Goal: Manage account settings

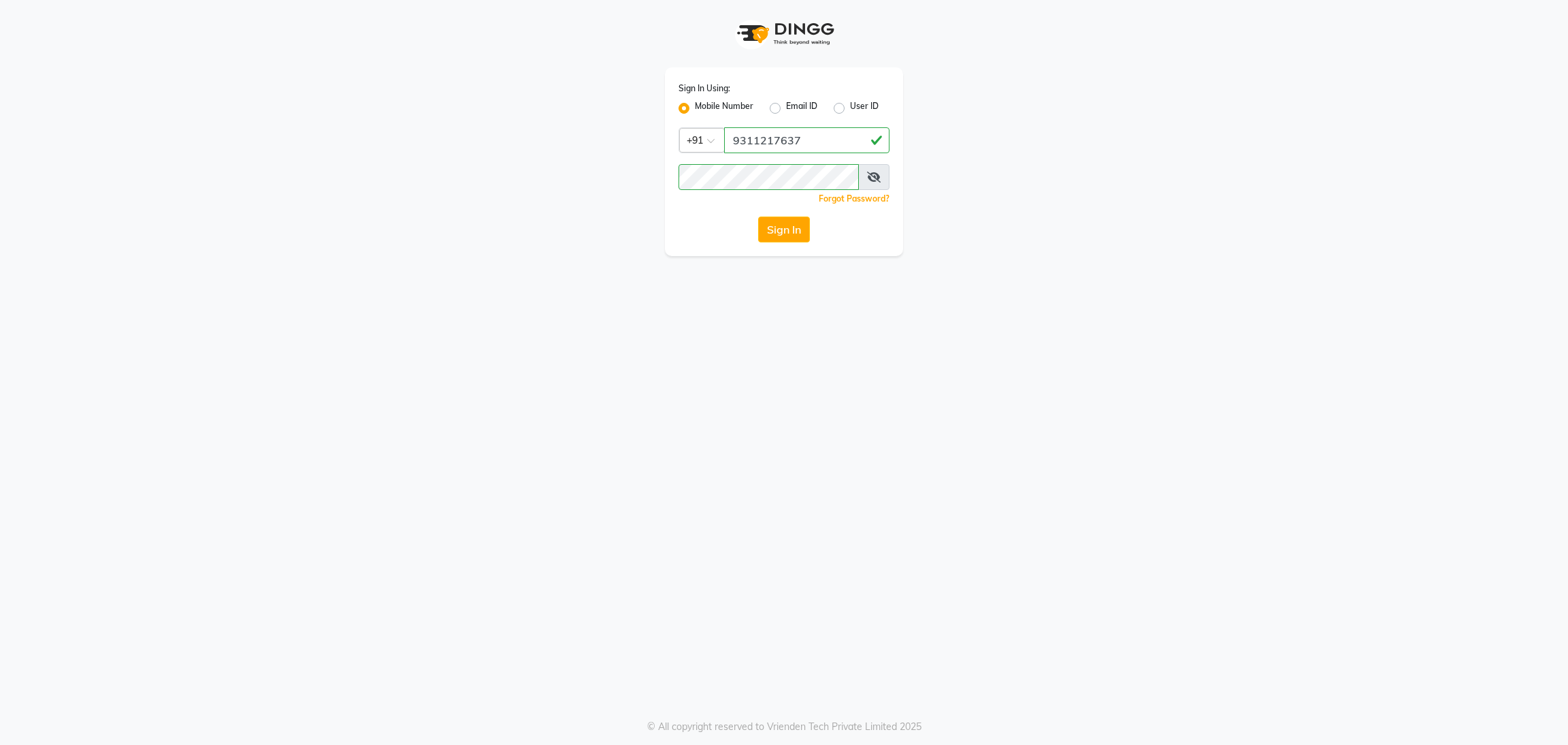
click at [783, 226] on button "Sign In" at bounding box center [784, 229] width 52 height 26
click at [783, 222] on button "Sign In" at bounding box center [784, 229] width 52 height 26
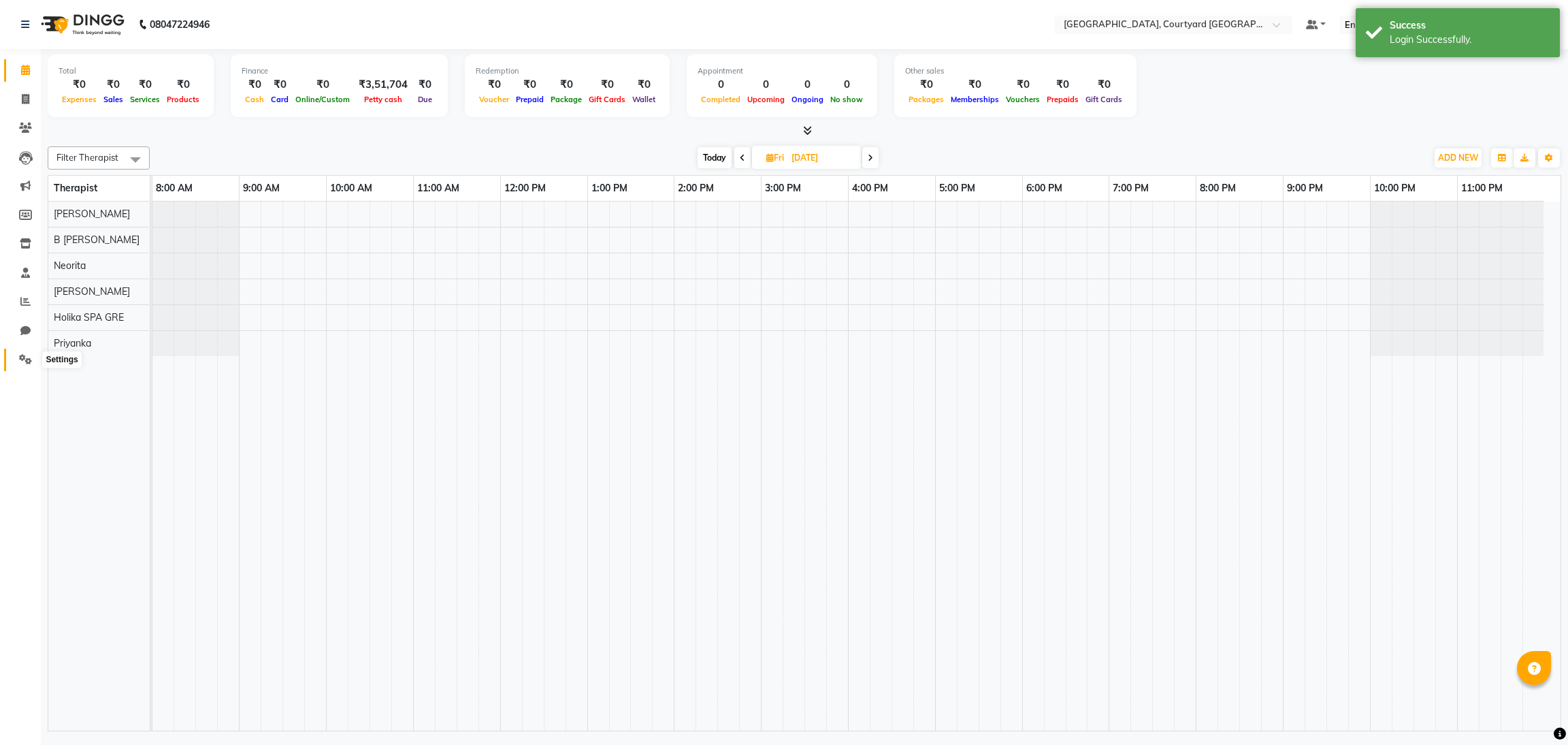
click at [34, 360] on span at bounding box center [25, 360] width 23 height 16
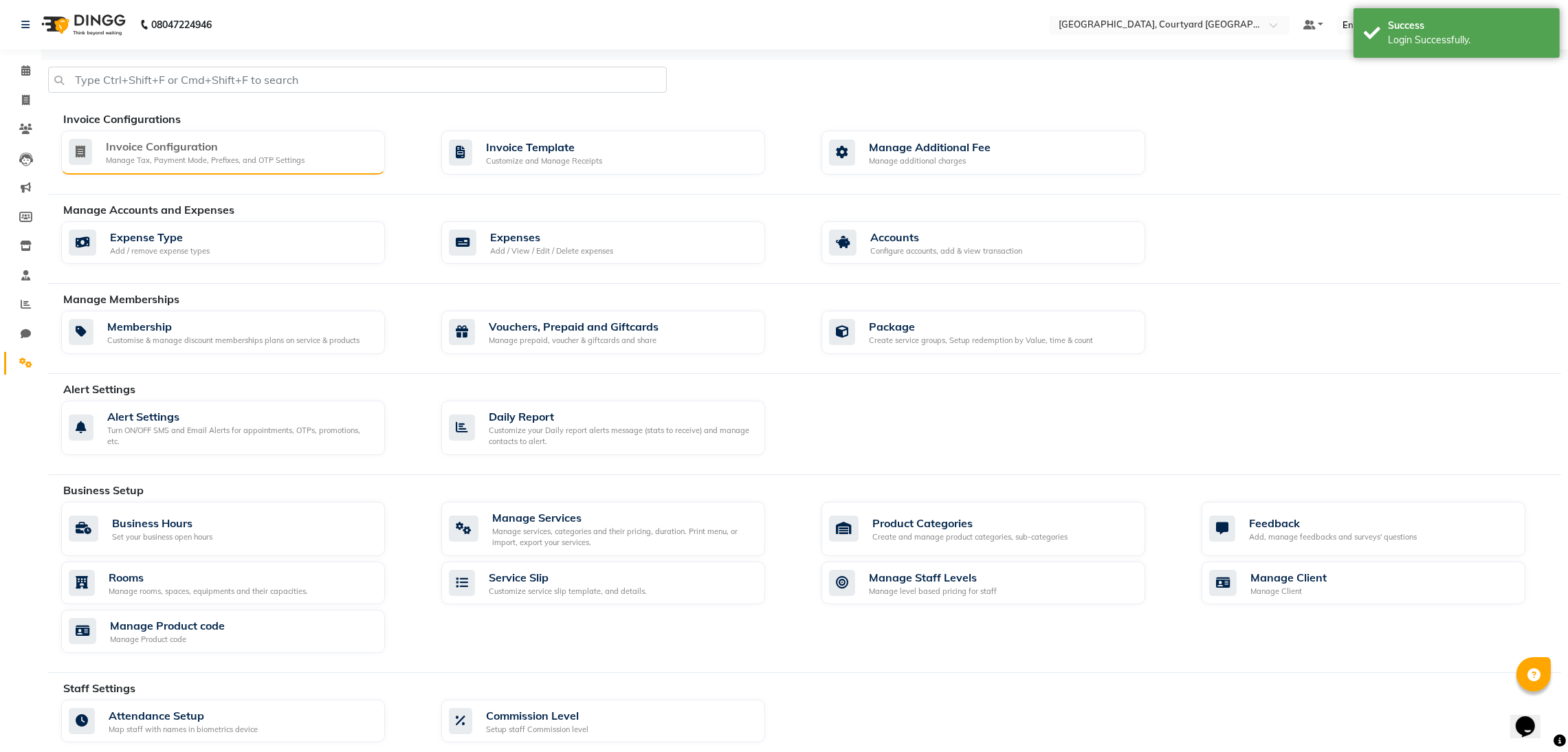
click at [159, 169] on div "Invoice Configuration Manage Tax, Payment Mode, Prefixes, and OTP Settings" at bounding box center [222, 153] width 323 height 44
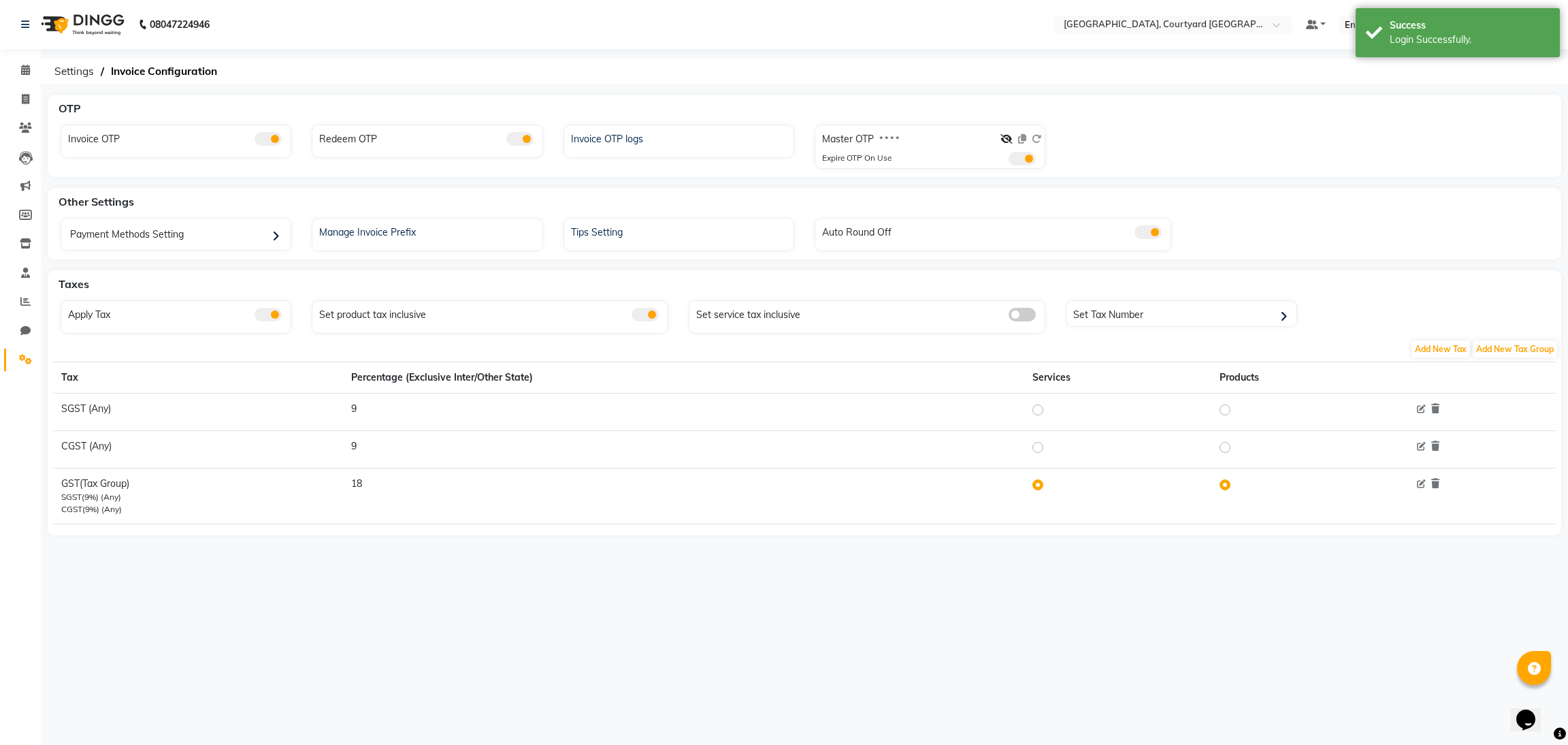
click at [1225, 35] on nav "08047224946 Select Location × Nilaya Spa, Courtyard Amritsar Default Panel My P…" at bounding box center [784, 24] width 1568 height 49
click at [1199, 20] on input "text" at bounding box center [1159, 26] width 197 height 13
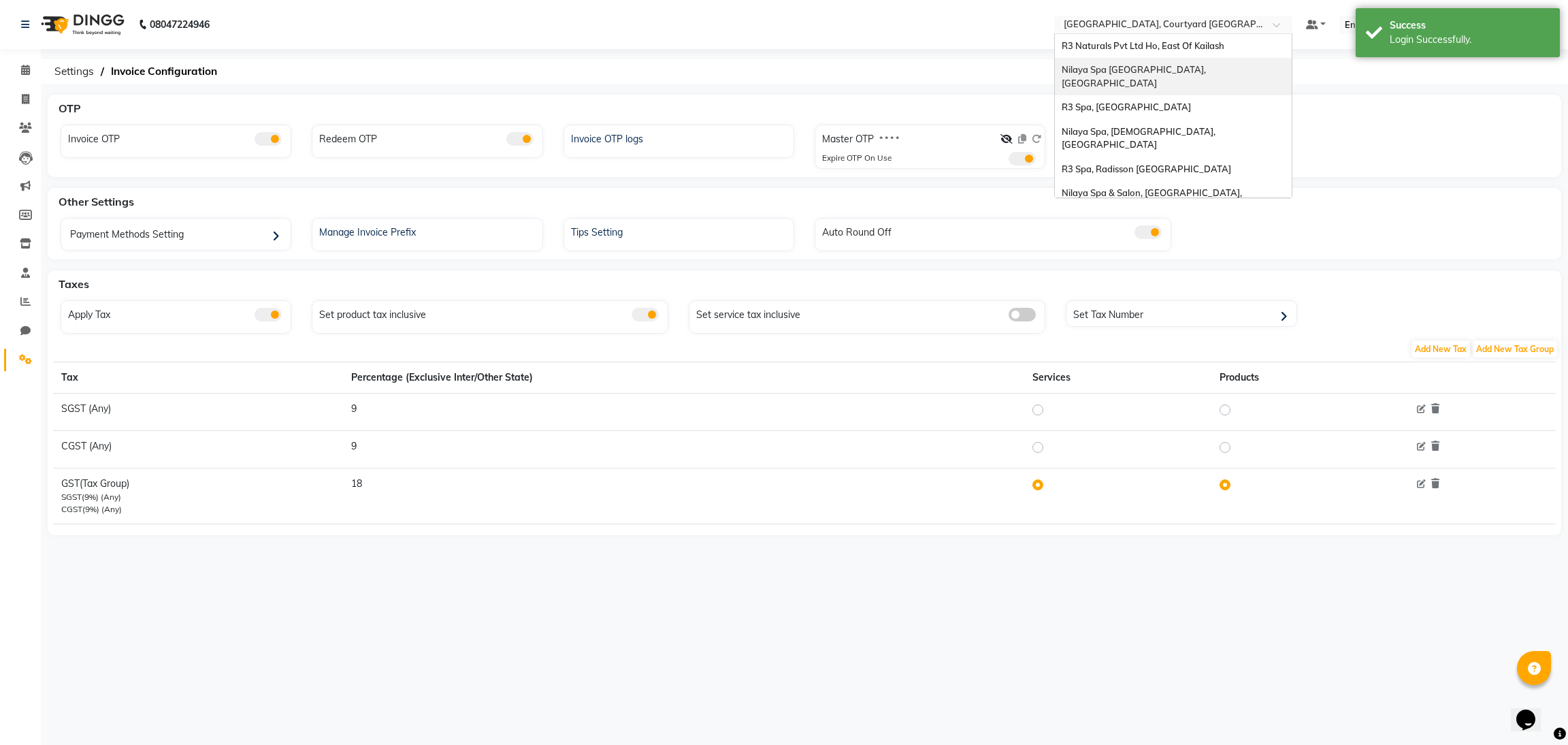
drag, startPoint x: 1194, startPoint y: 55, endPoint x: 1189, endPoint y: 71, distance: 16.8
click at [1189, 71] on div "R3 Naturals Pvt Ltd Ho, East Of Kailash Nilaya Spa Marriott Whitefield, Whitefi…" at bounding box center [1173, 250] width 237 height 431
click at [1189, 71] on span "Nilaya Spa Marriott Whitefield, Whitefield" at bounding box center [1134, 76] width 146 height 24
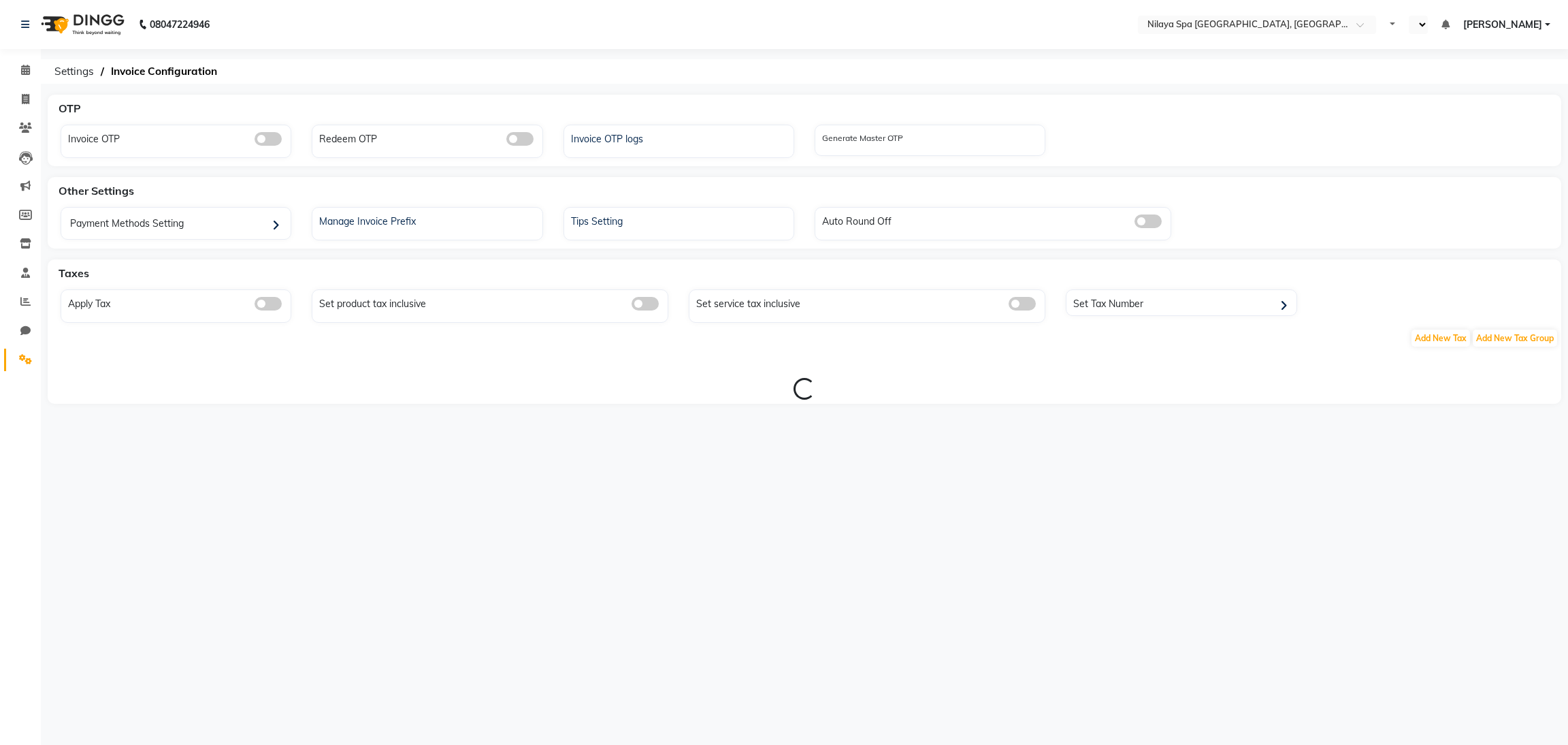
select select "en"
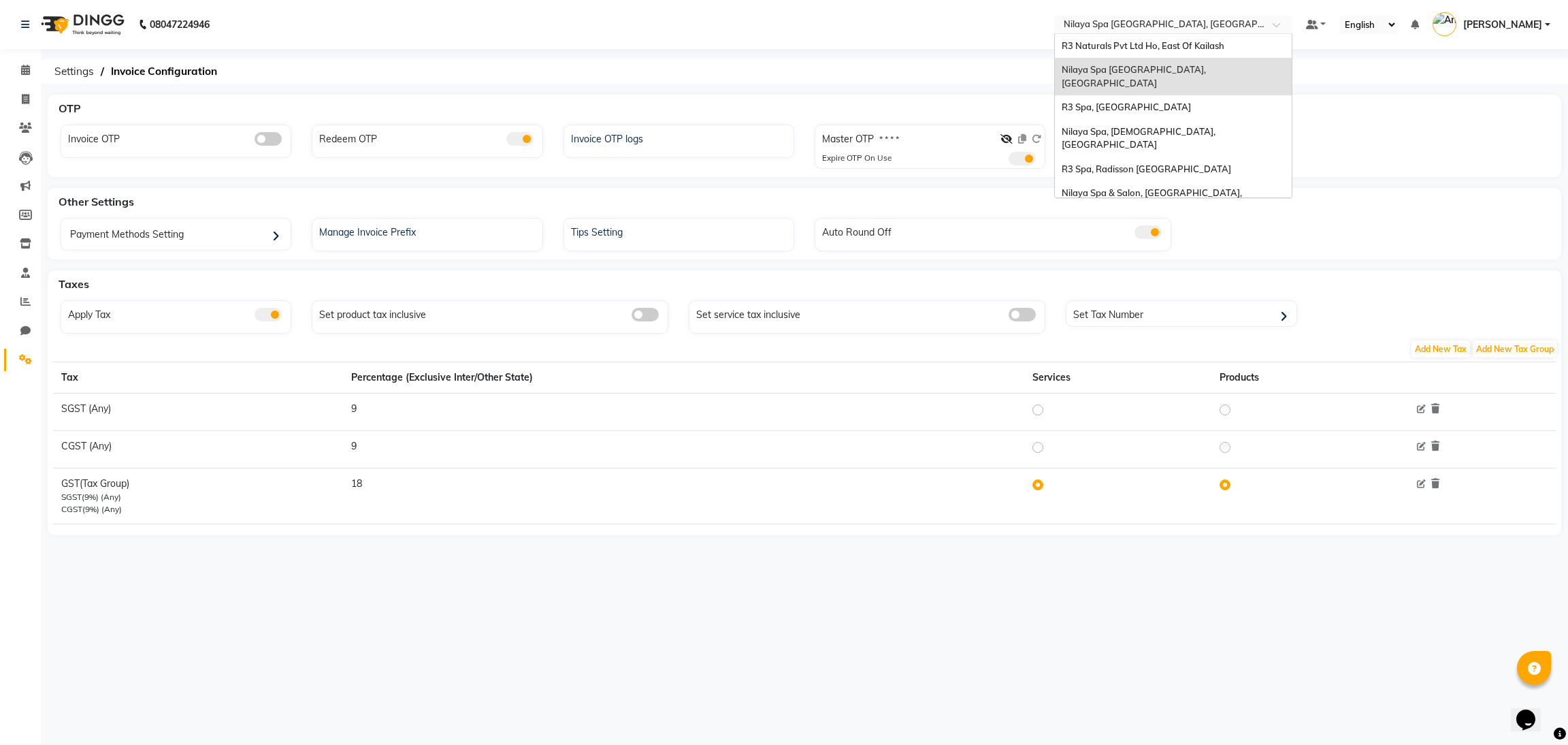
click at [1167, 26] on input "text" at bounding box center [1159, 26] width 197 height 13
click at [1164, 101] on span "R3 Spa, [GEOGRAPHIC_DATA]" at bounding box center [1126, 106] width 130 height 11
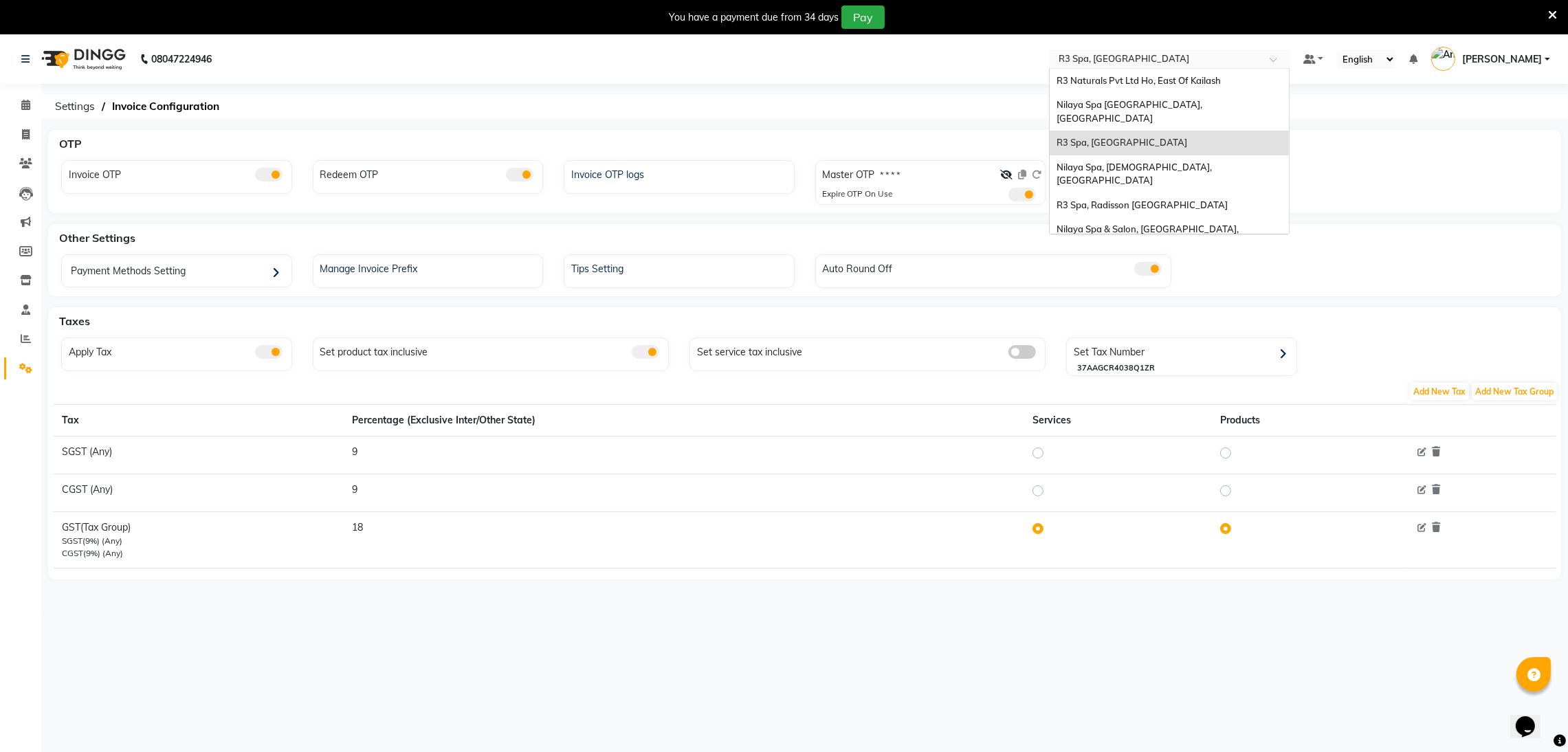
click at [1181, 50] on div "Select Location × R3 Spa, Vijayawada" at bounding box center [1169, 59] width 241 height 19
click at [1158, 161] on span "Nilaya Spa, [DEMOGRAPHIC_DATA], [GEOGRAPHIC_DATA]" at bounding box center [1135, 173] width 157 height 24
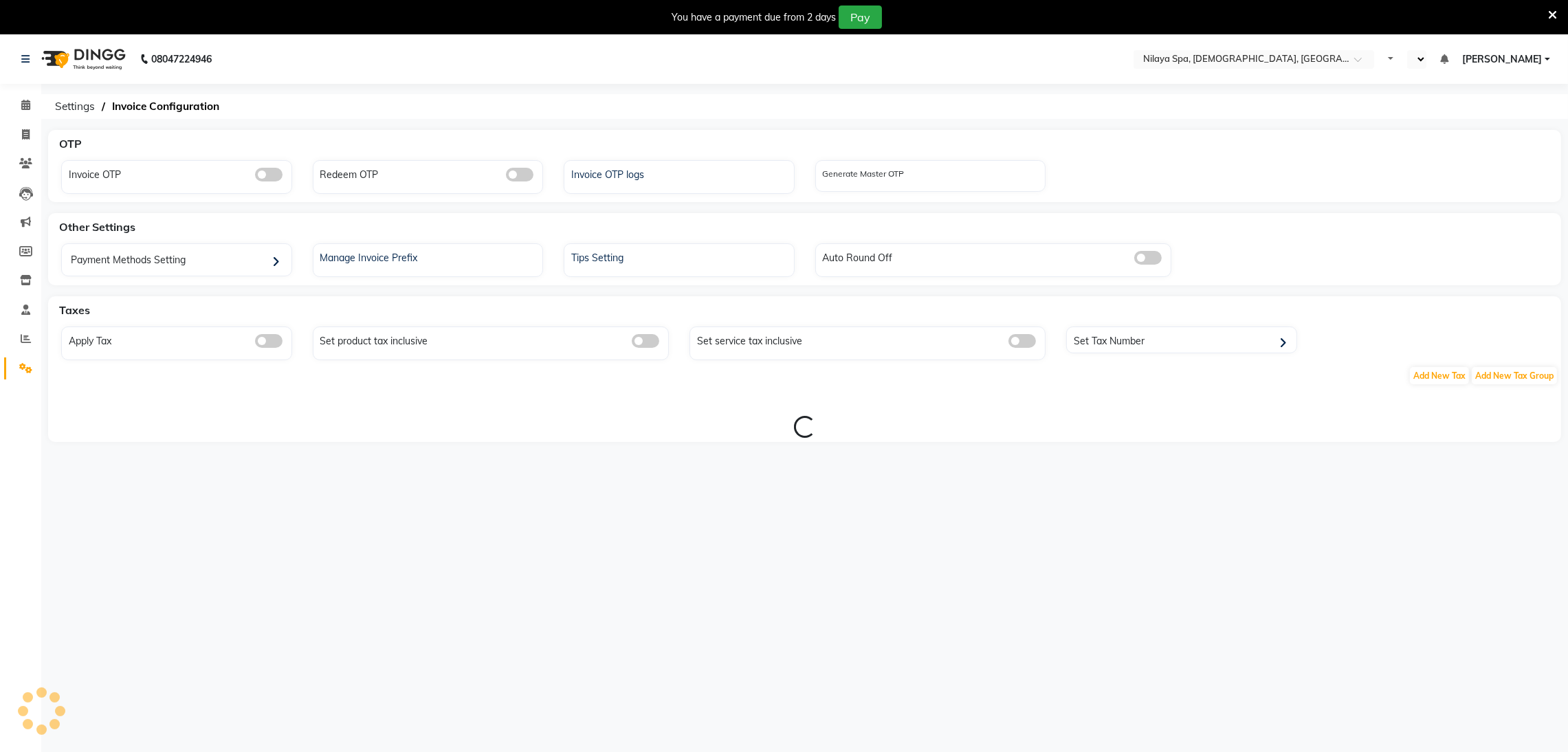
select select "en"
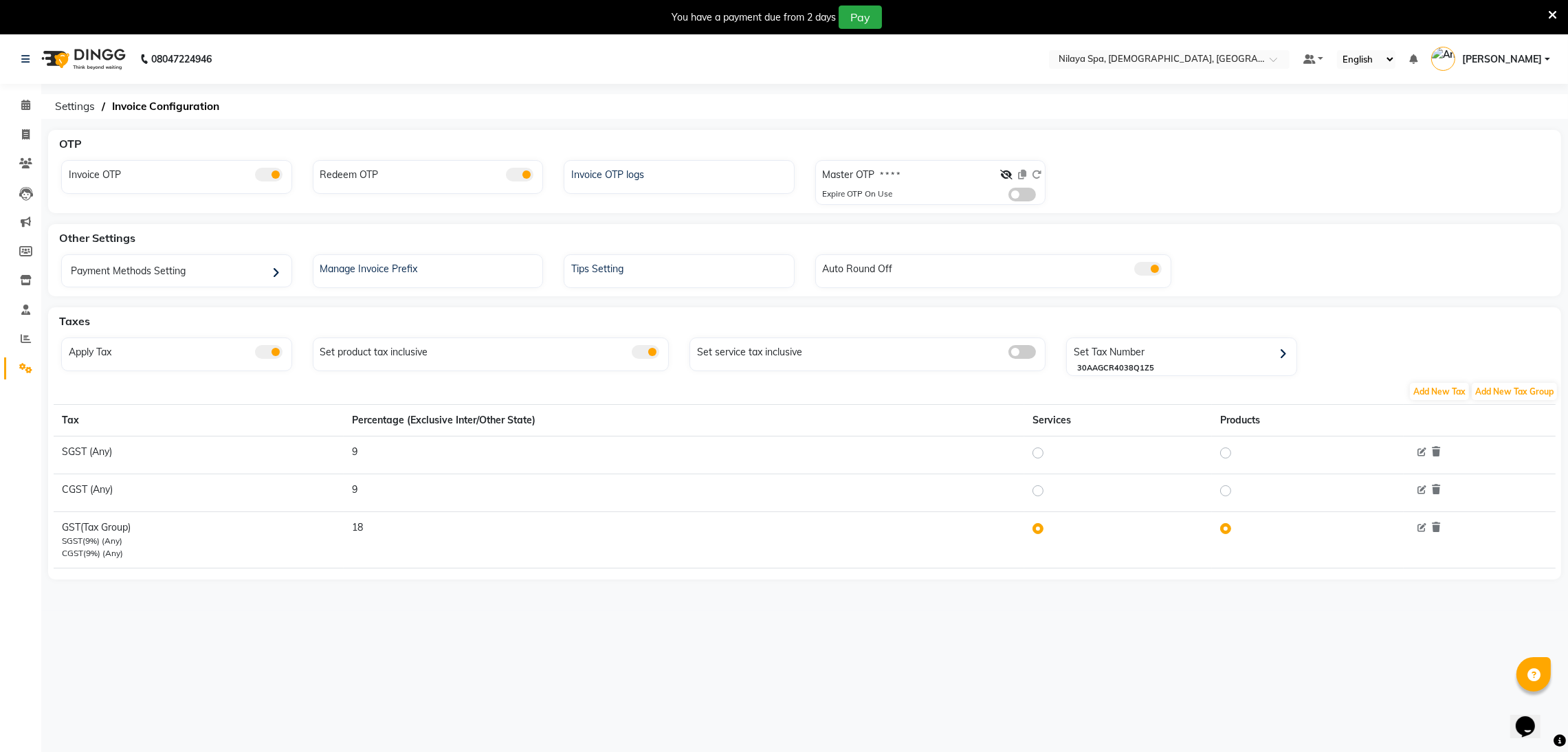
click at [1017, 189] on span at bounding box center [1022, 194] width 28 height 14
click at [1008, 197] on input "checkbox" at bounding box center [1008, 197] width 0 height 0
click at [1012, 170] on div at bounding box center [1021, 178] width 41 height 20
click at [1007, 172] on icon at bounding box center [1006, 174] width 13 height 9
click at [1032, 172] on icon at bounding box center [1036, 174] width 9 height 9
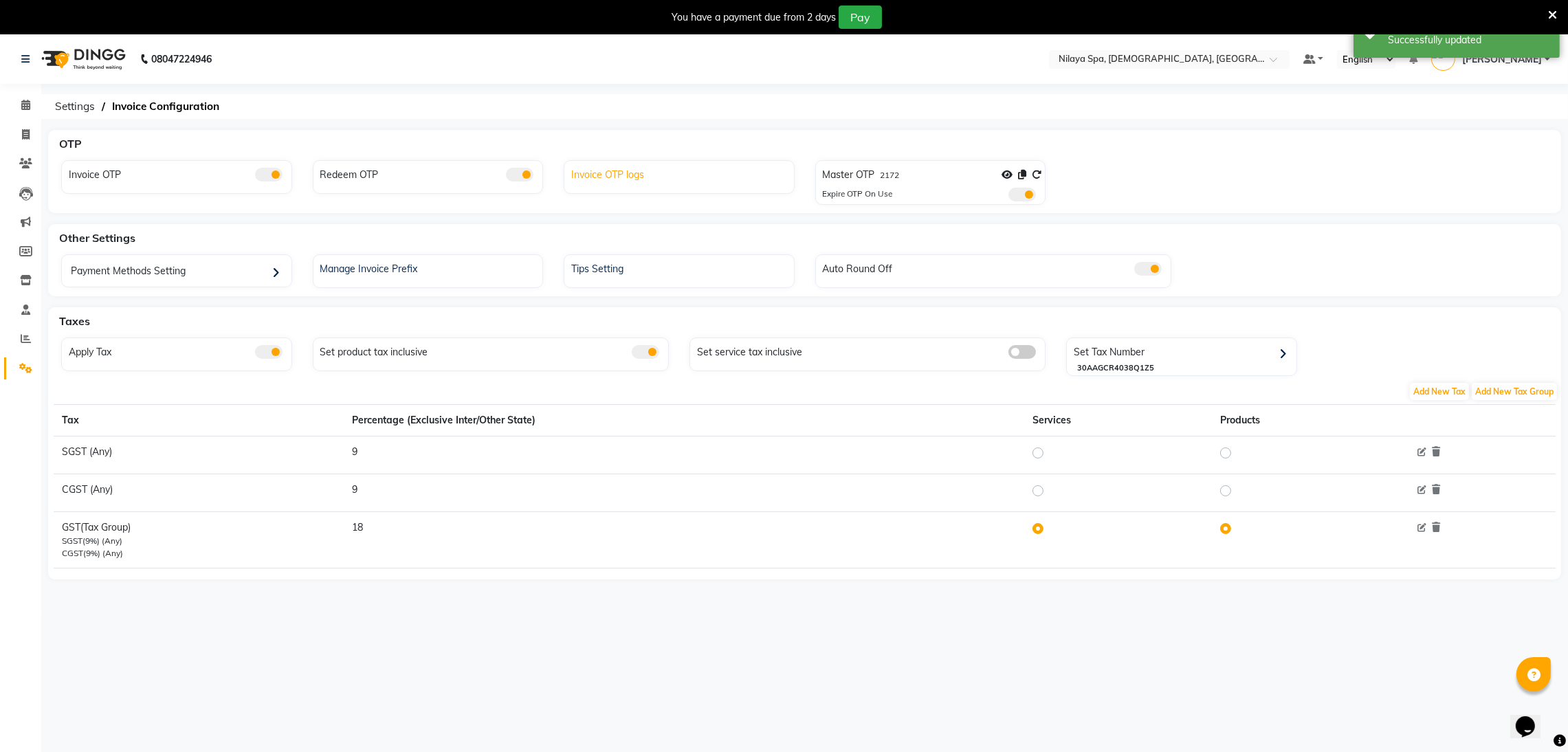
click at [616, 165] on div "Invoice OTP logs" at bounding box center [681, 173] width 226 height 18
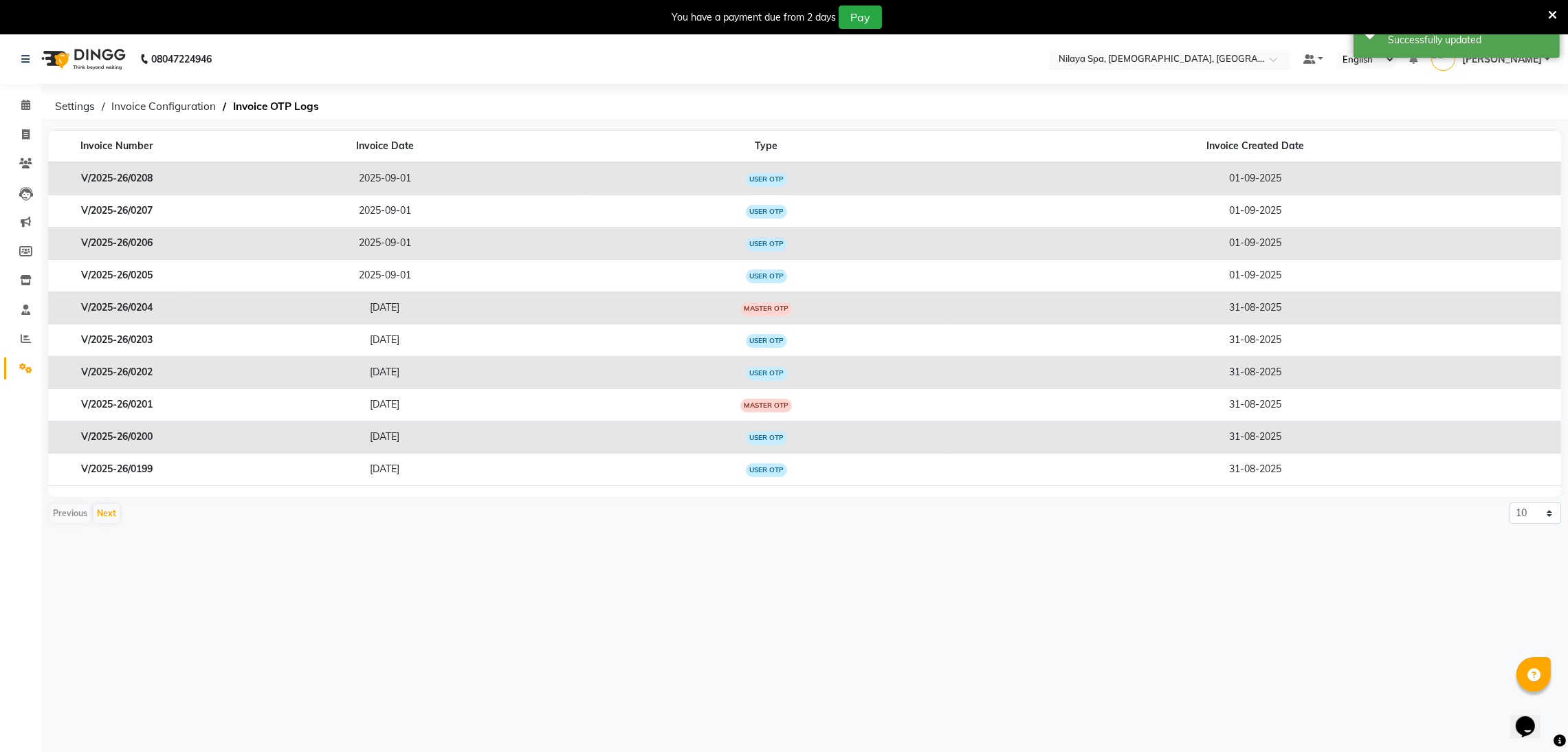
drag, startPoint x: 1185, startPoint y: 55, endPoint x: 1180, endPoint y: 61, distance: 7.8
click at [1183, 54] on input "text" at bounding box center [1155, 61] width 199 height 14
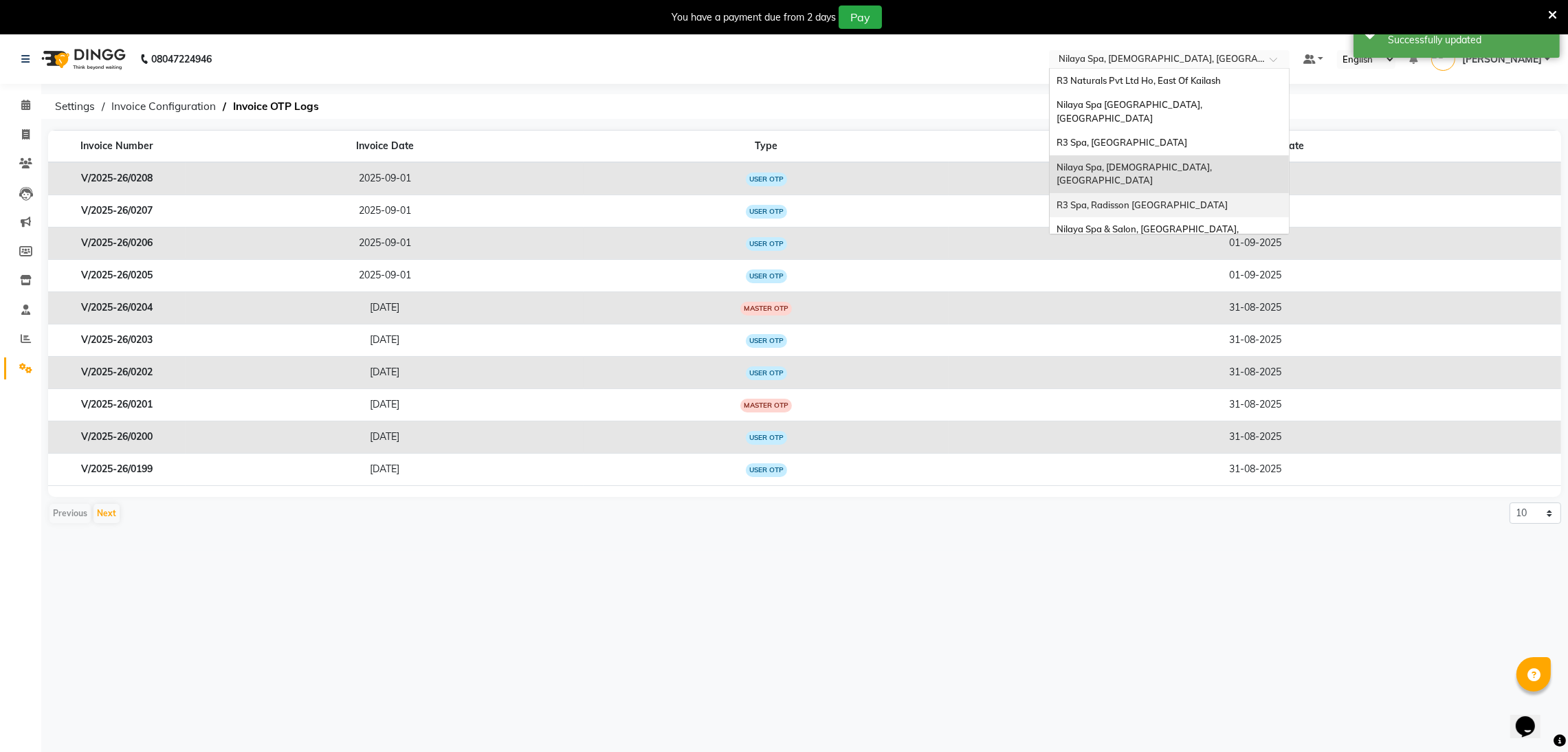
click at [1142, 193] on div "R3 Spa, Radisson [GEOGRAPHIC_DATA]" at bounding box center [1169, 205] width 239 height 24
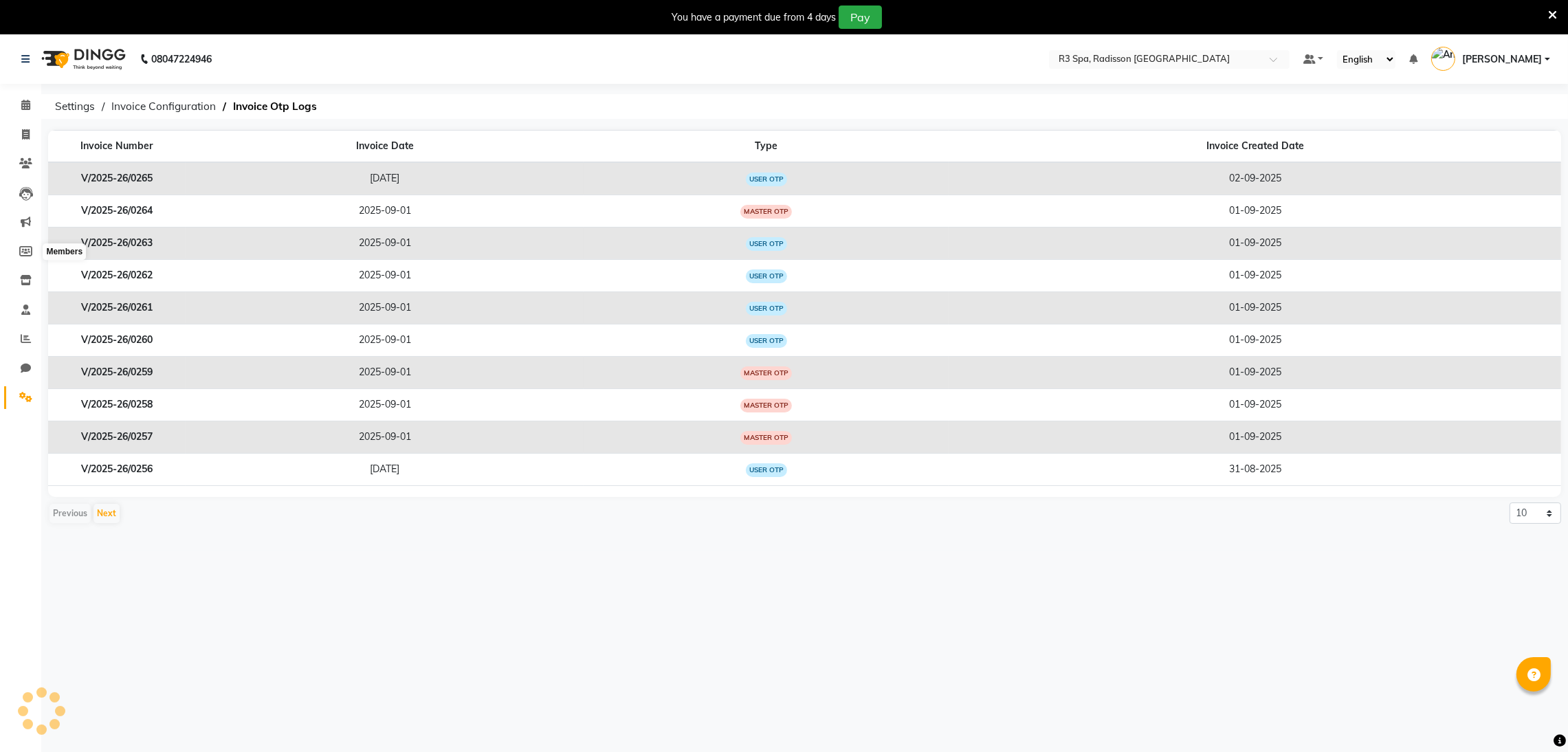
select select "en"
click at [28, 382] on li "Settings" at bounding box center [20, 397] width 41 height 30
click at [24, 392] on icon at bounding box center [25, 397] width 13 height 10
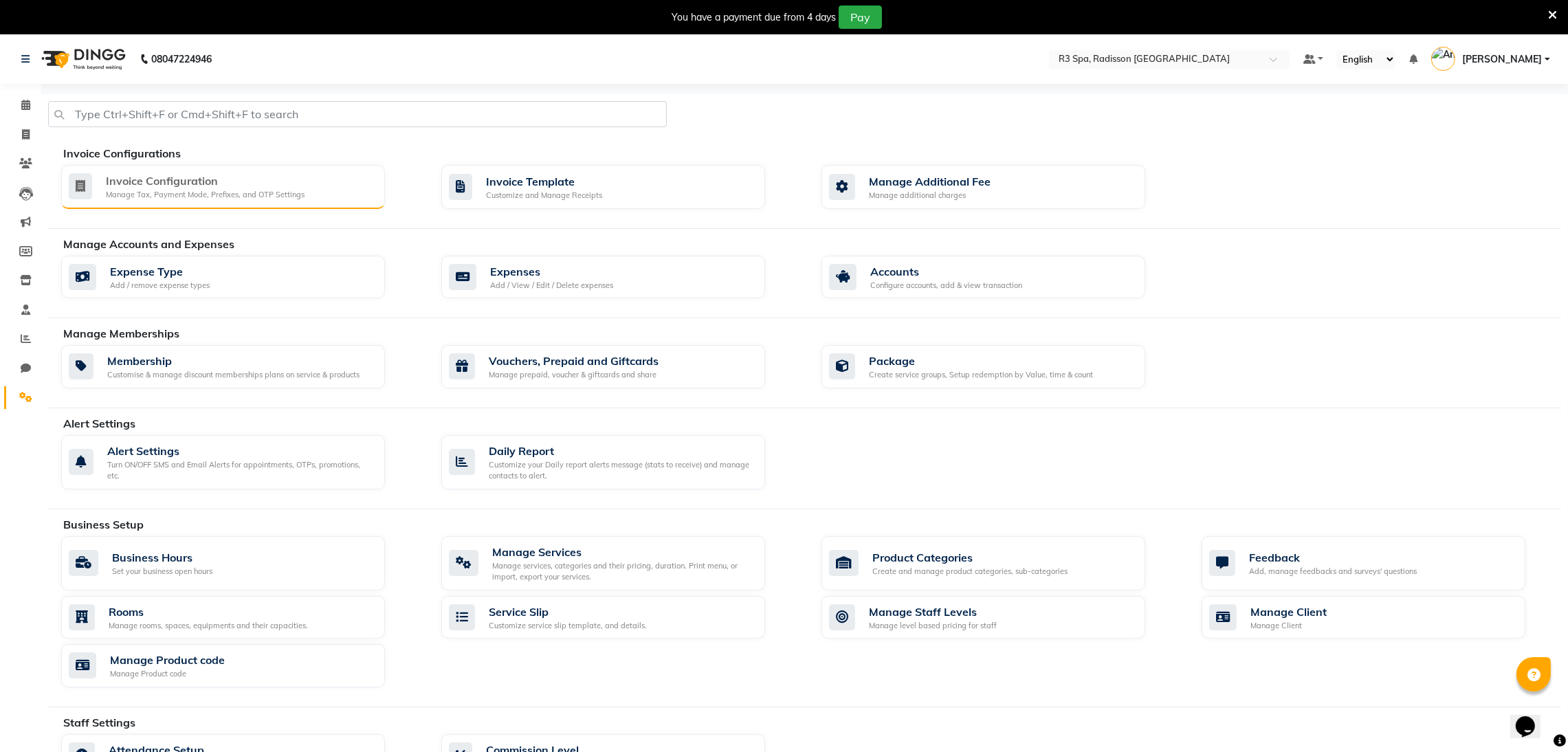
click at [148, 172] on div "Invoice Configuration" at bounding box center [204, 181] width 198 height 17
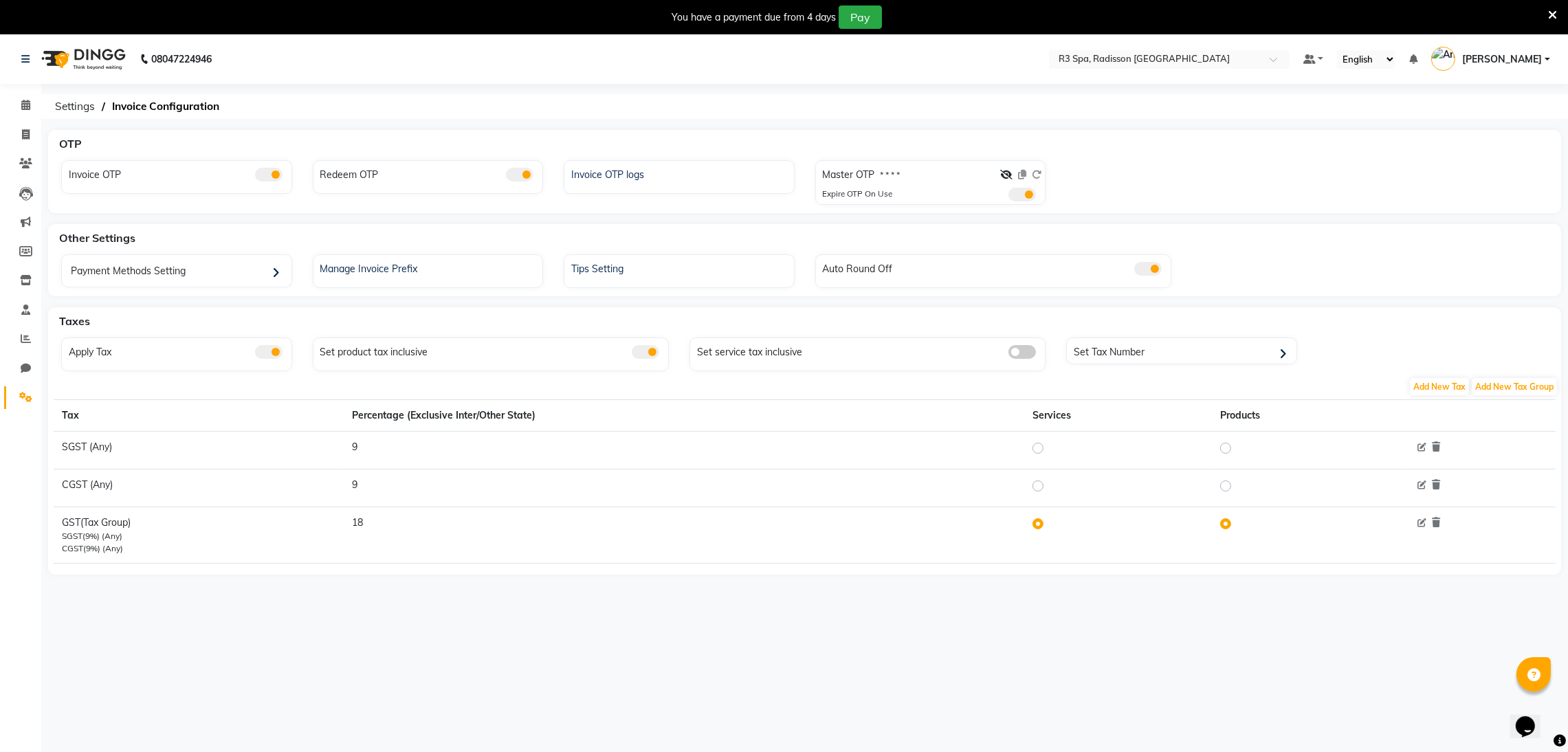
click at [1165, 47] on nav "08047224946 Select Location × R3 Spa, Radisson Mumbai Default Panel My Panel En…" at bounding box center [784, 59] width 1568 height 50
click at [1141, 58] on input "text" at bounding box center [1155, 61] width 199 height 14
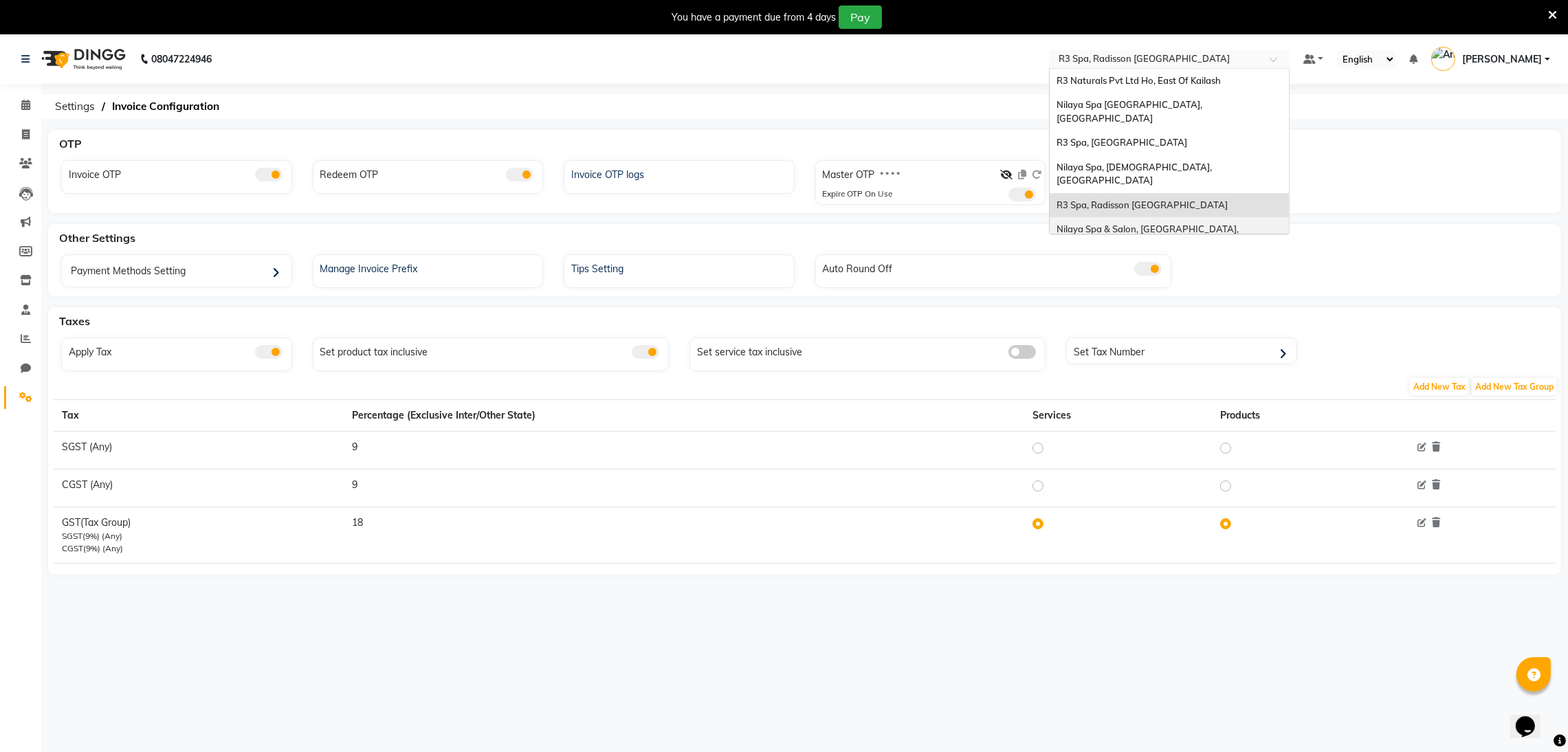
click at [1141, 224] on span "Nilaya Spa & Salon, [GEOGRAPHIC_DATA], [GEOGRAPHIC_DATA]" at bounding box center [1148, 235] width 184 height 24
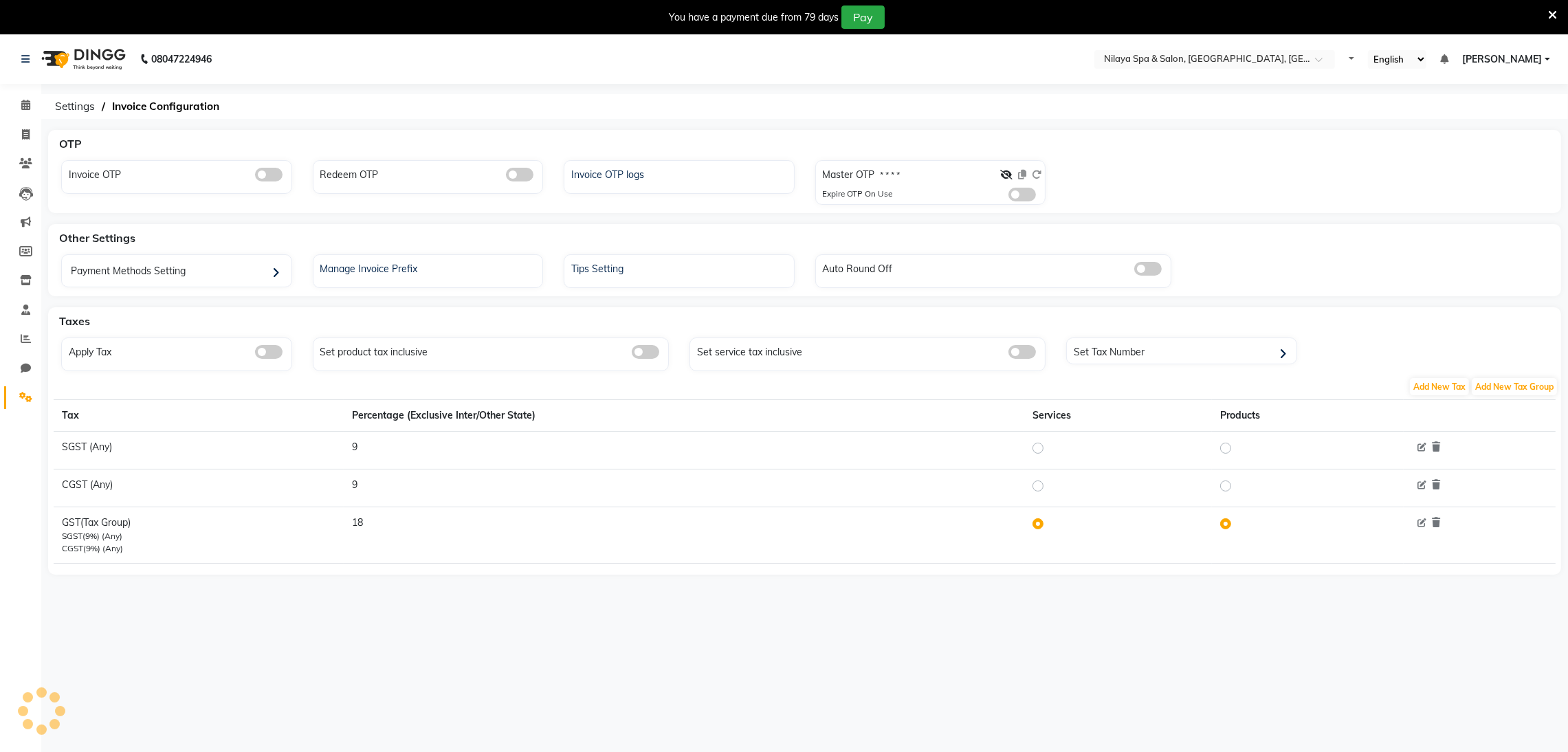
select select "en"
click at [279, 170] on span at bounding box center [269, 175] width 28 height 14
click at [255, 176] on input "checkbox" at bounding box center [255, 176] width 0 height 0
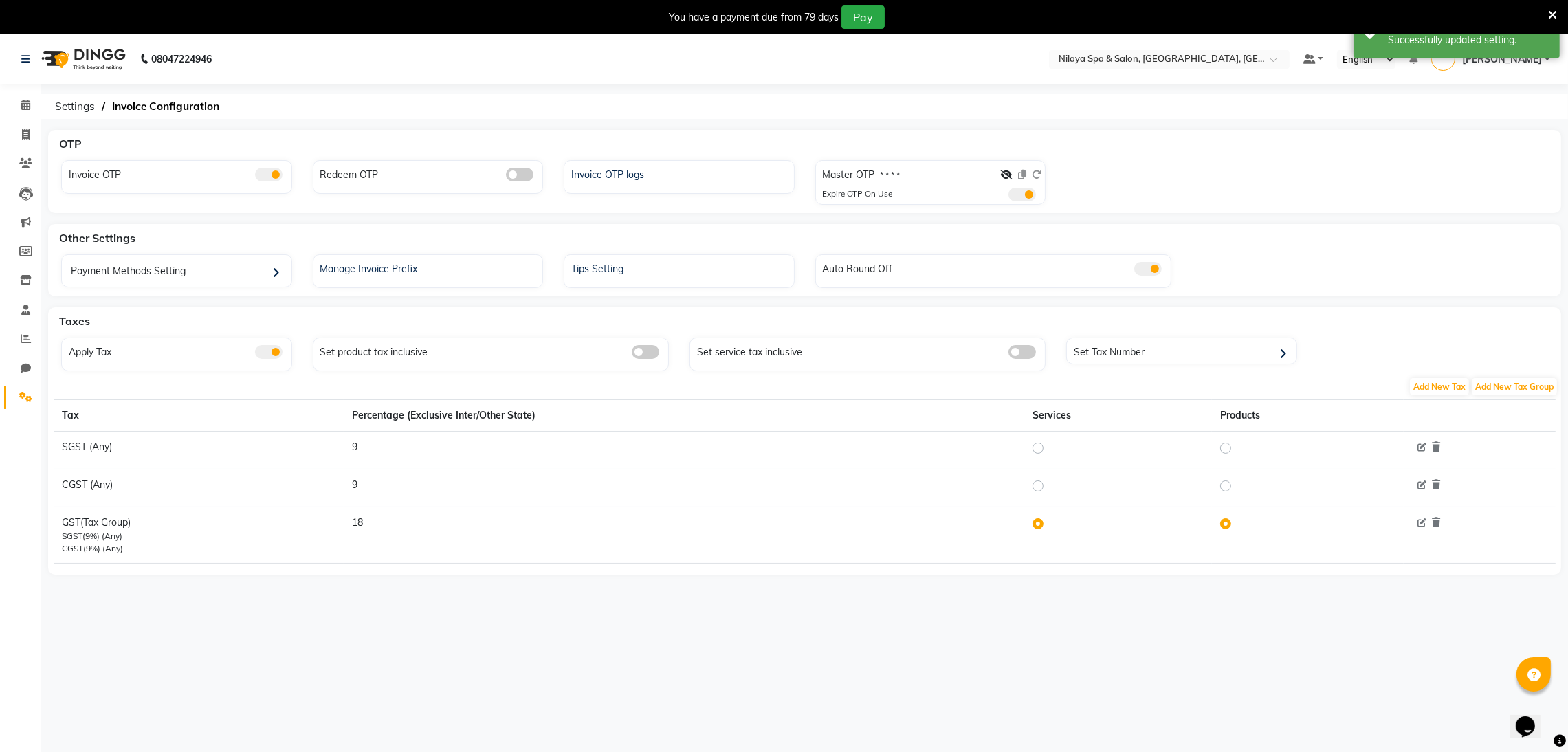
click at [517, 173] on span at bounding box center [519, 175] width 28 height 14
click at [506, 176] on input "checkbox" at bounding box center [506, 176] width 0 height 0
click at [1001, 172] on icon at bounding box center [1006, 174] width 13 height 9
click at [1036, 172] on icon at bounding box center [1036, 174] width 9 height 9
click at [1185, 62] on input "text" at bounding box center [1155, 61] width 199 height 14
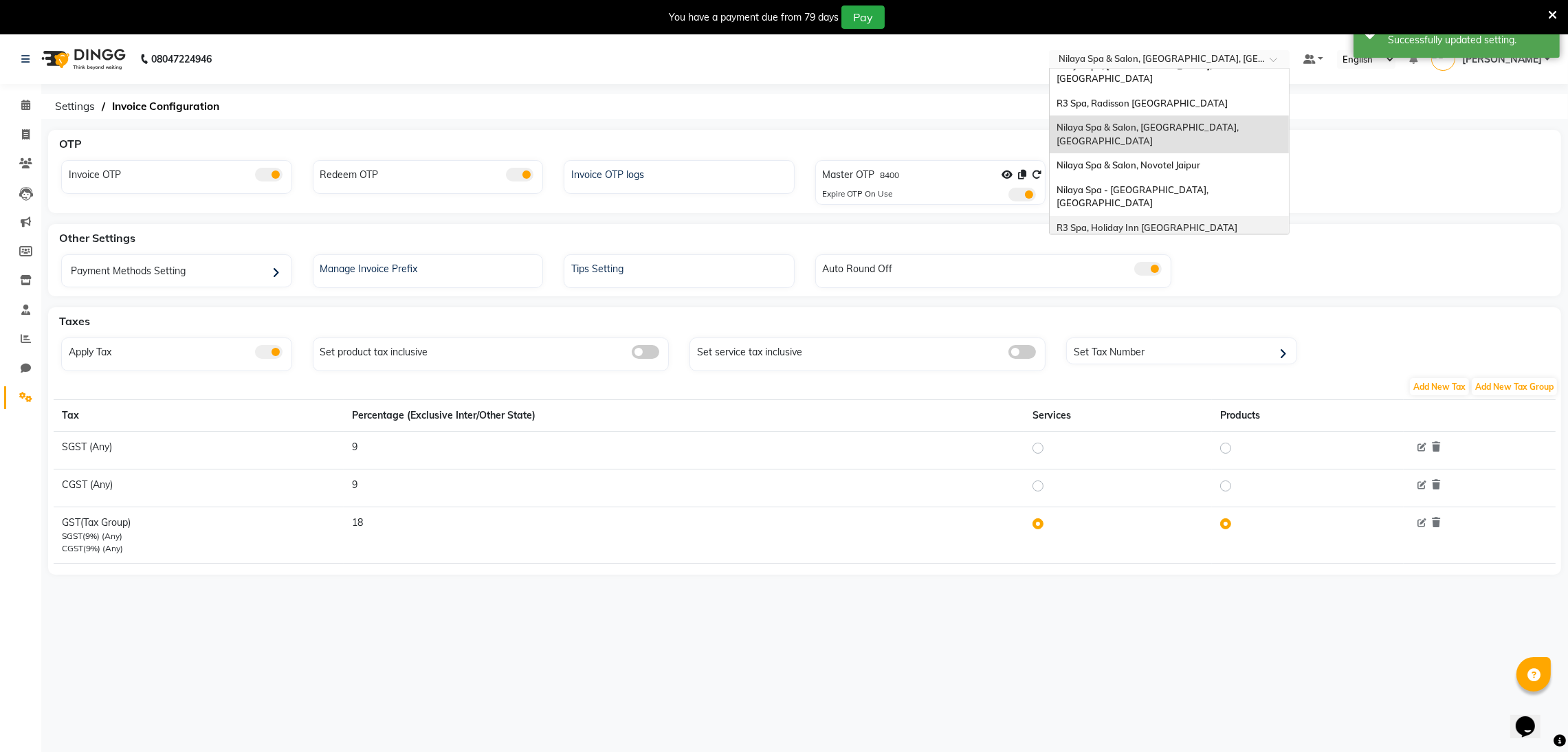
scroll to position [103, 0]
click at [1181, 152] on div "Nilaya Spa & Salon, Novotel Jaipur" at bounding box center [1169, 164] width 239 height 24
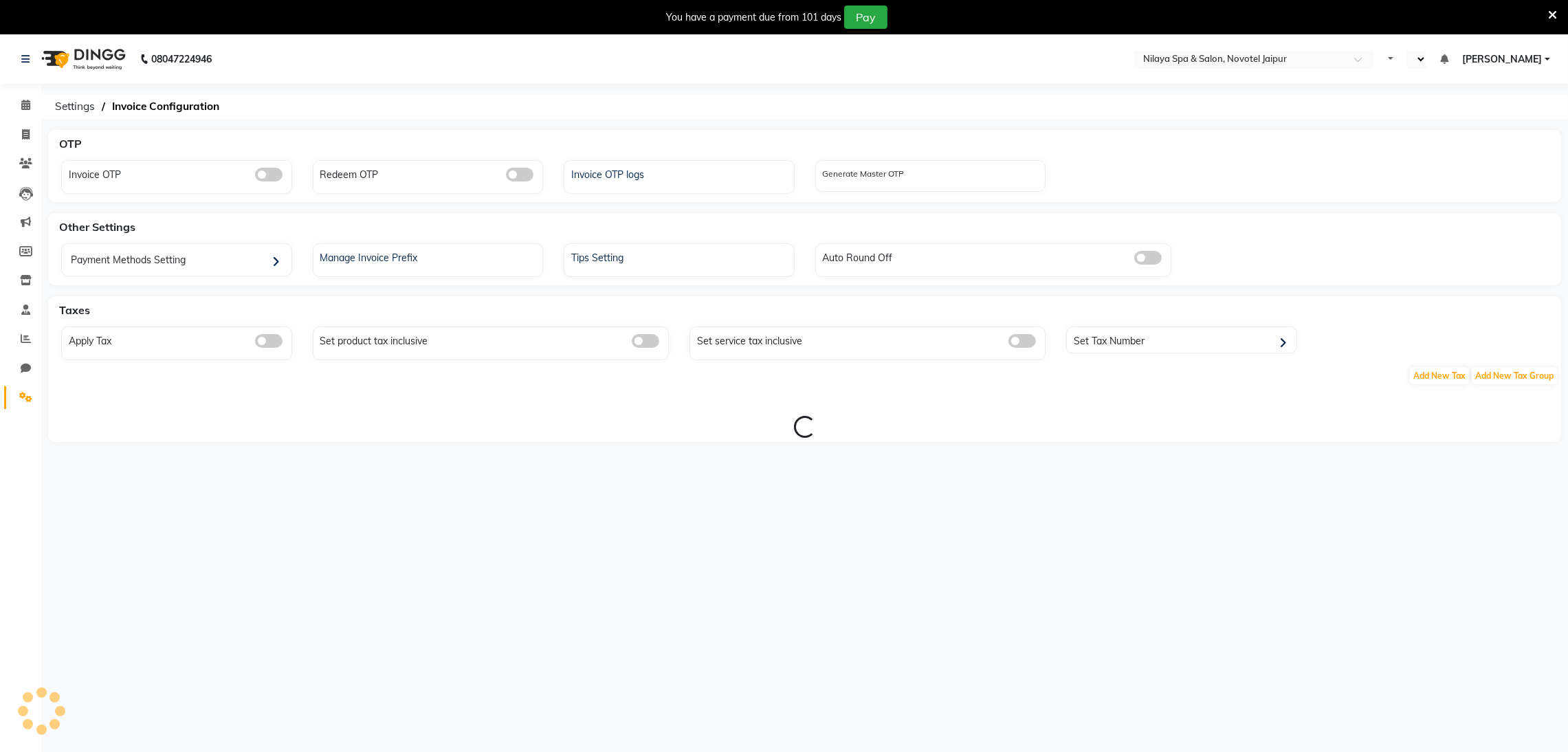
select select "en"
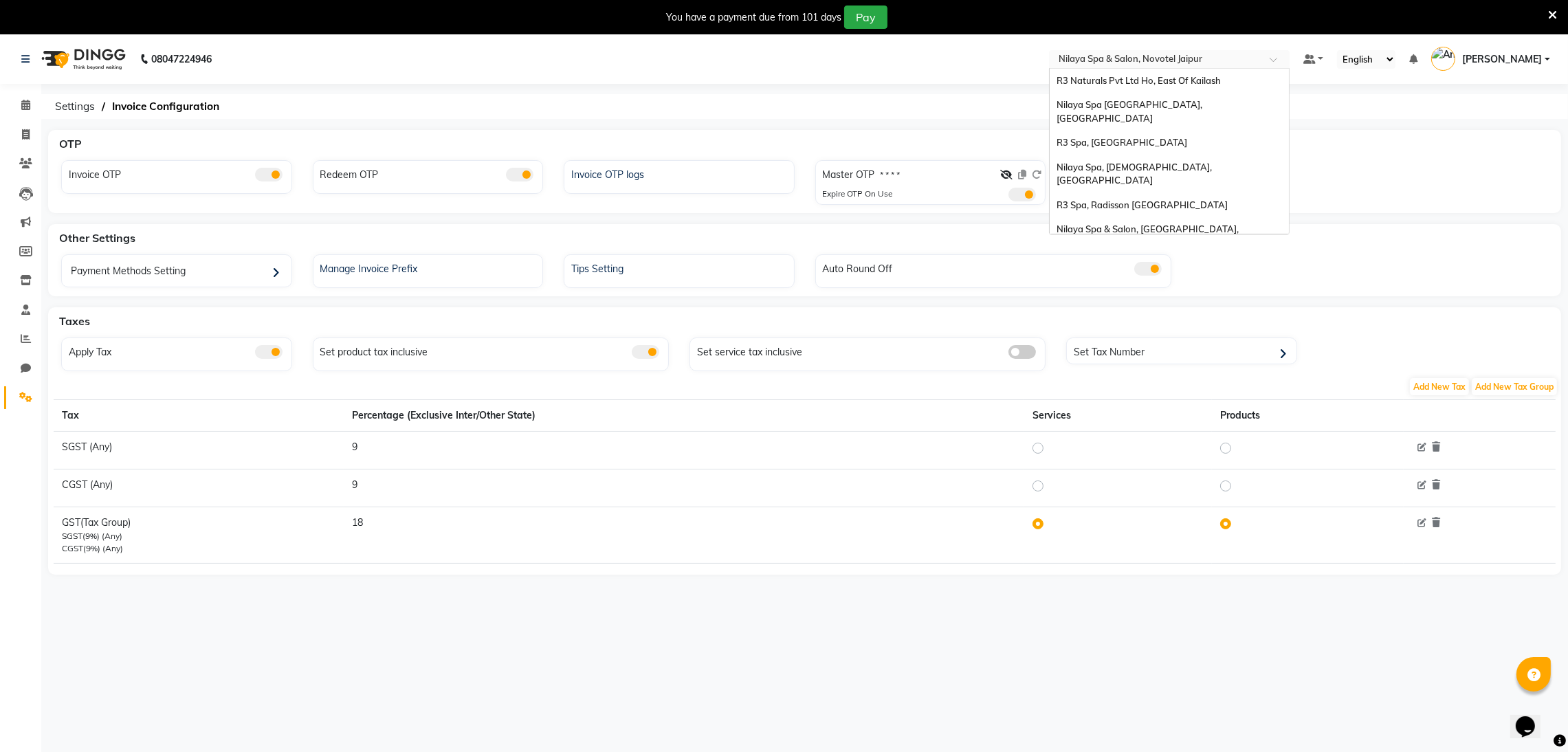
click at [1159, 54] on input "text" at bounding box center [1155, 61] width 199 height 14
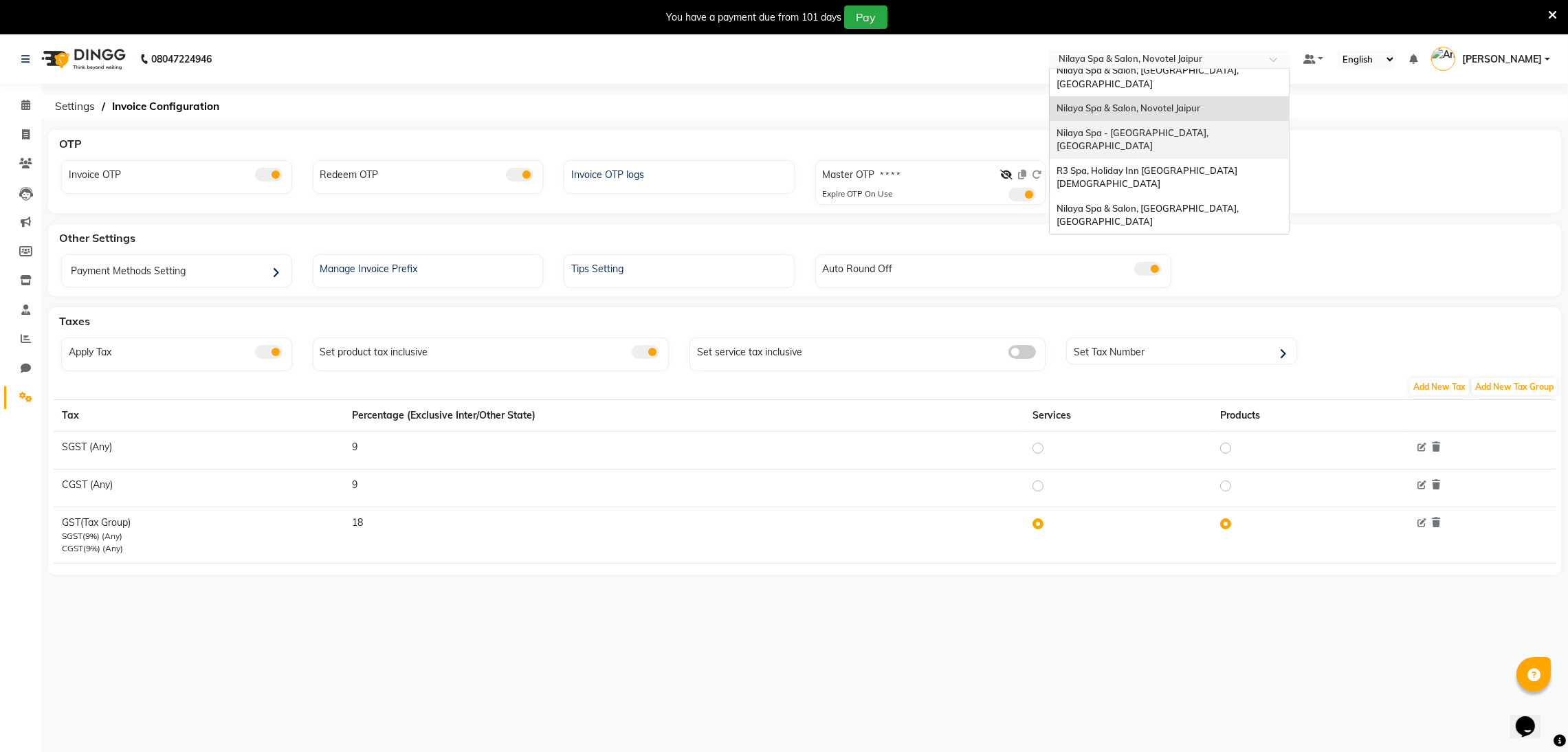
click at [1196, 127] on span "Nilaya Spa - [GEOGRAPHIC_DATA], [GEOGRAPHIC_DATA]" at bounding box center [1133, 139] width 154 height 24
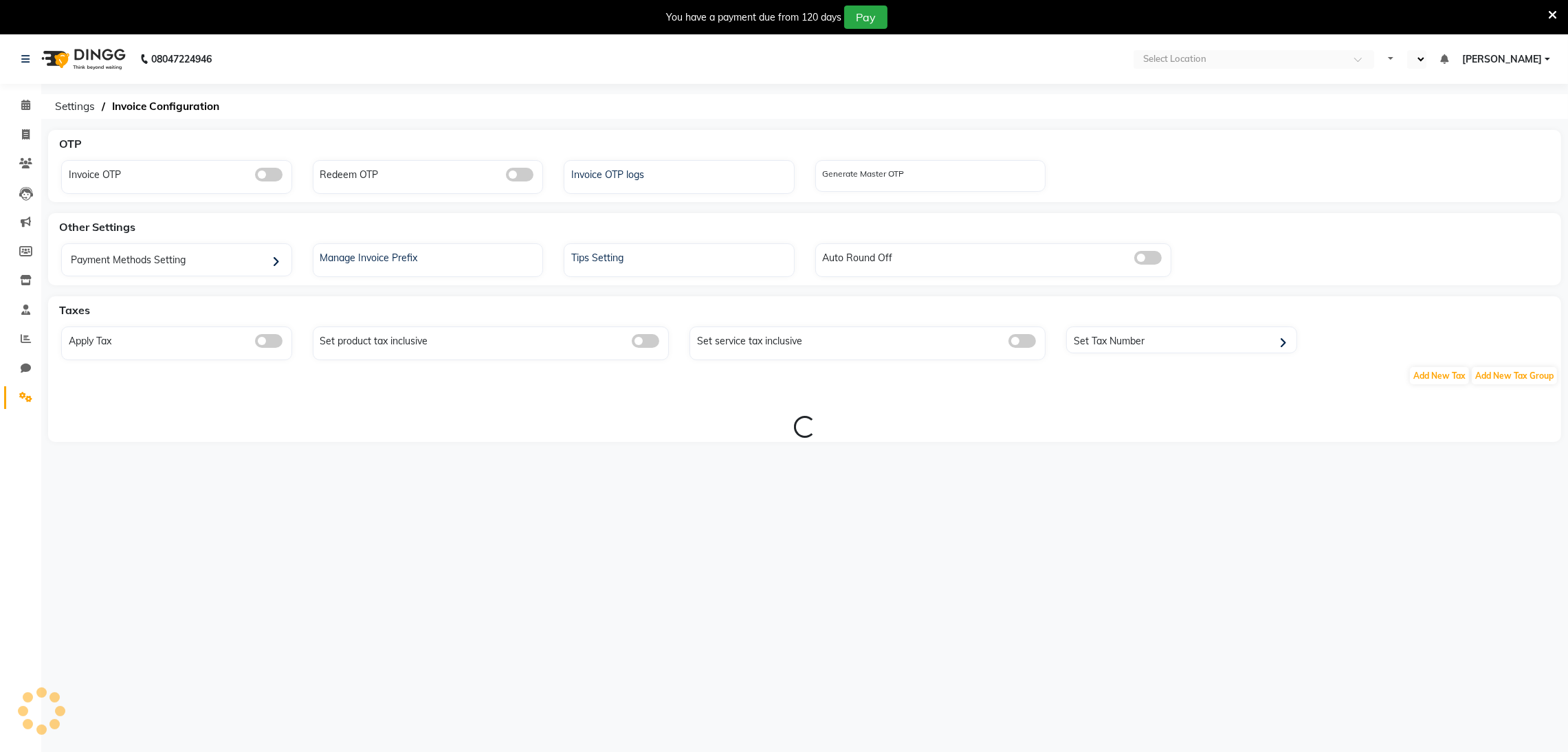
select select "en"
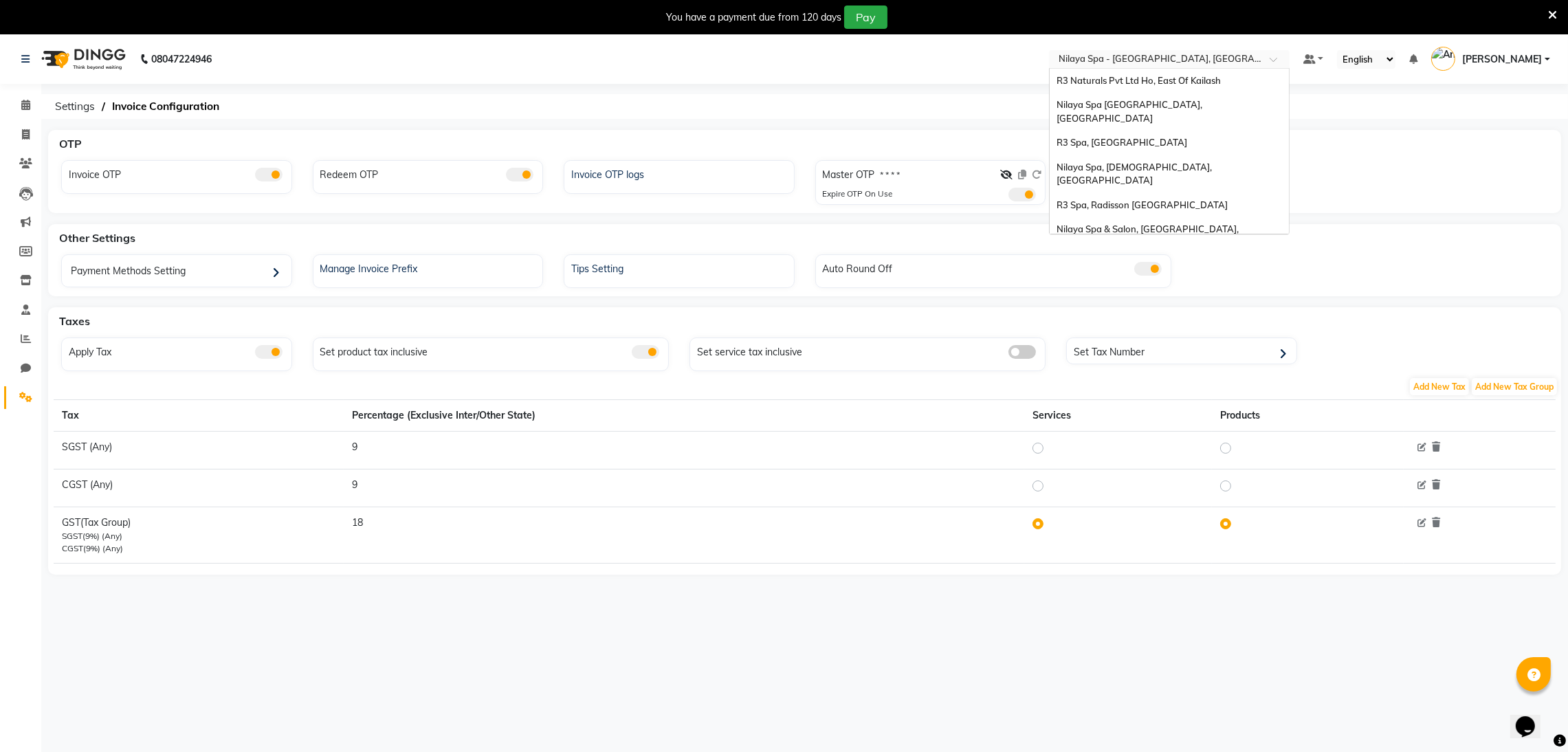
click at [1213, 59] on input "text" at bounding box center [1155, 61] width 199 height 14
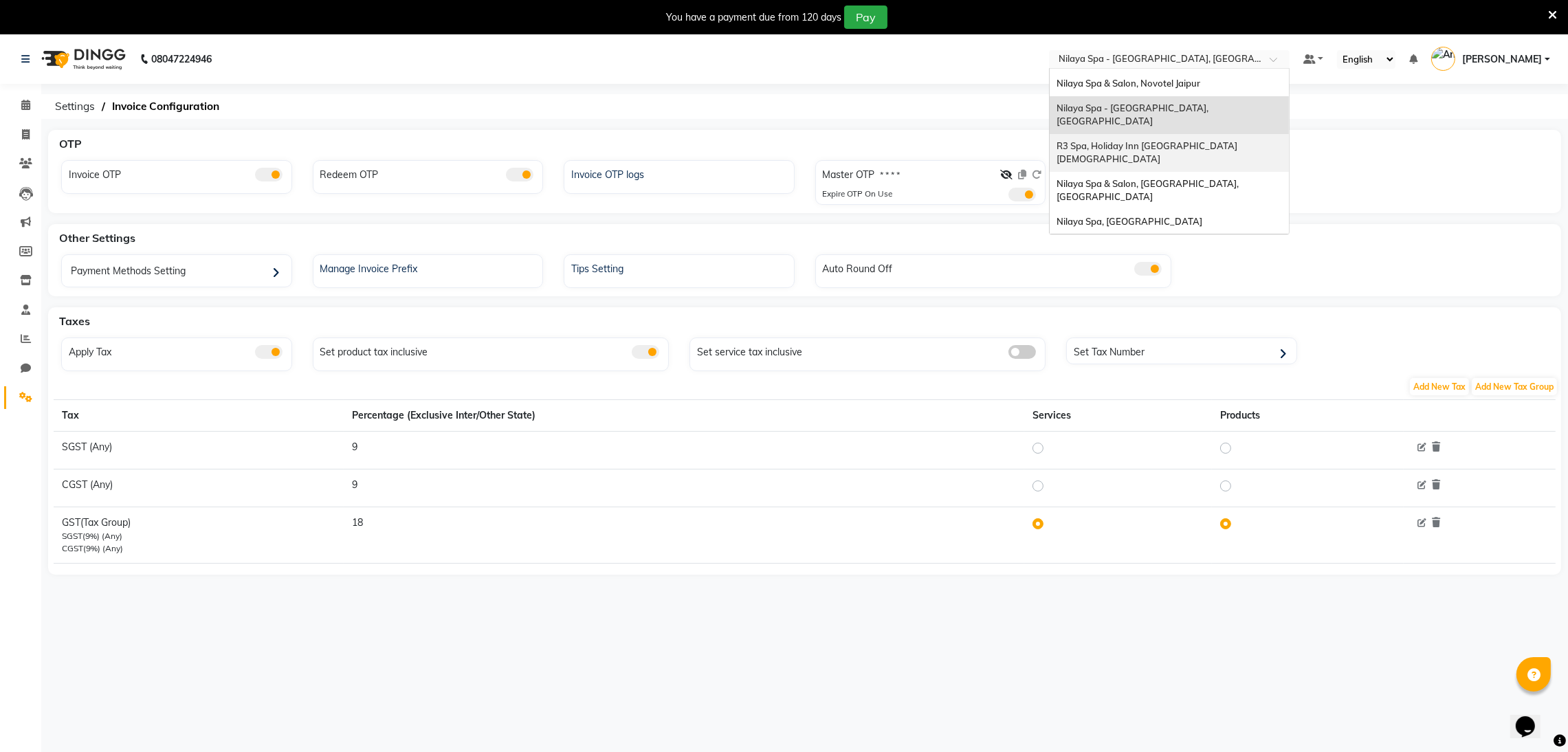
click at [1218, 140] on span "R3 Spa, Holiday Inn Goa Candolim" at bounding box center [1148, 152] width 183 height 24
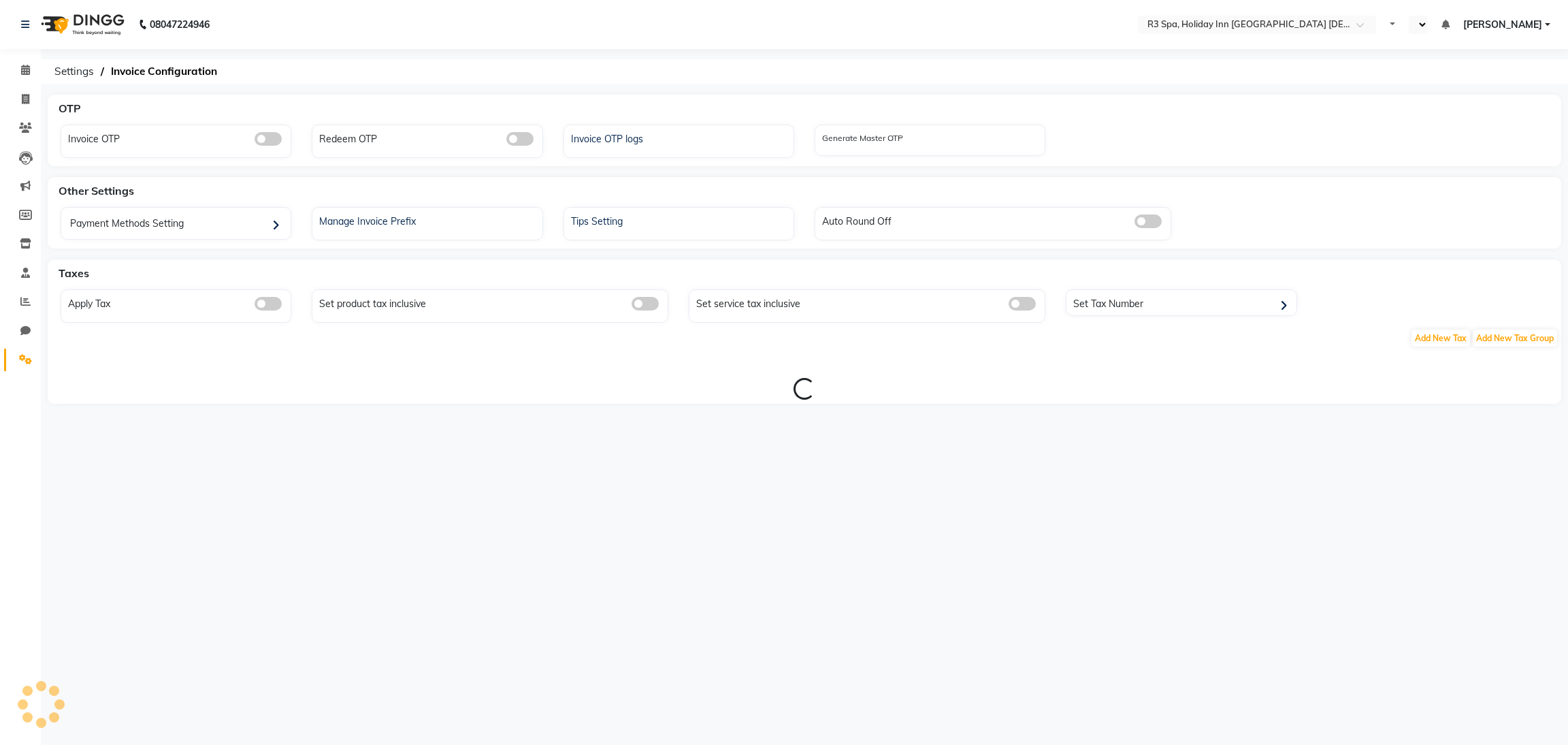
select select "en"
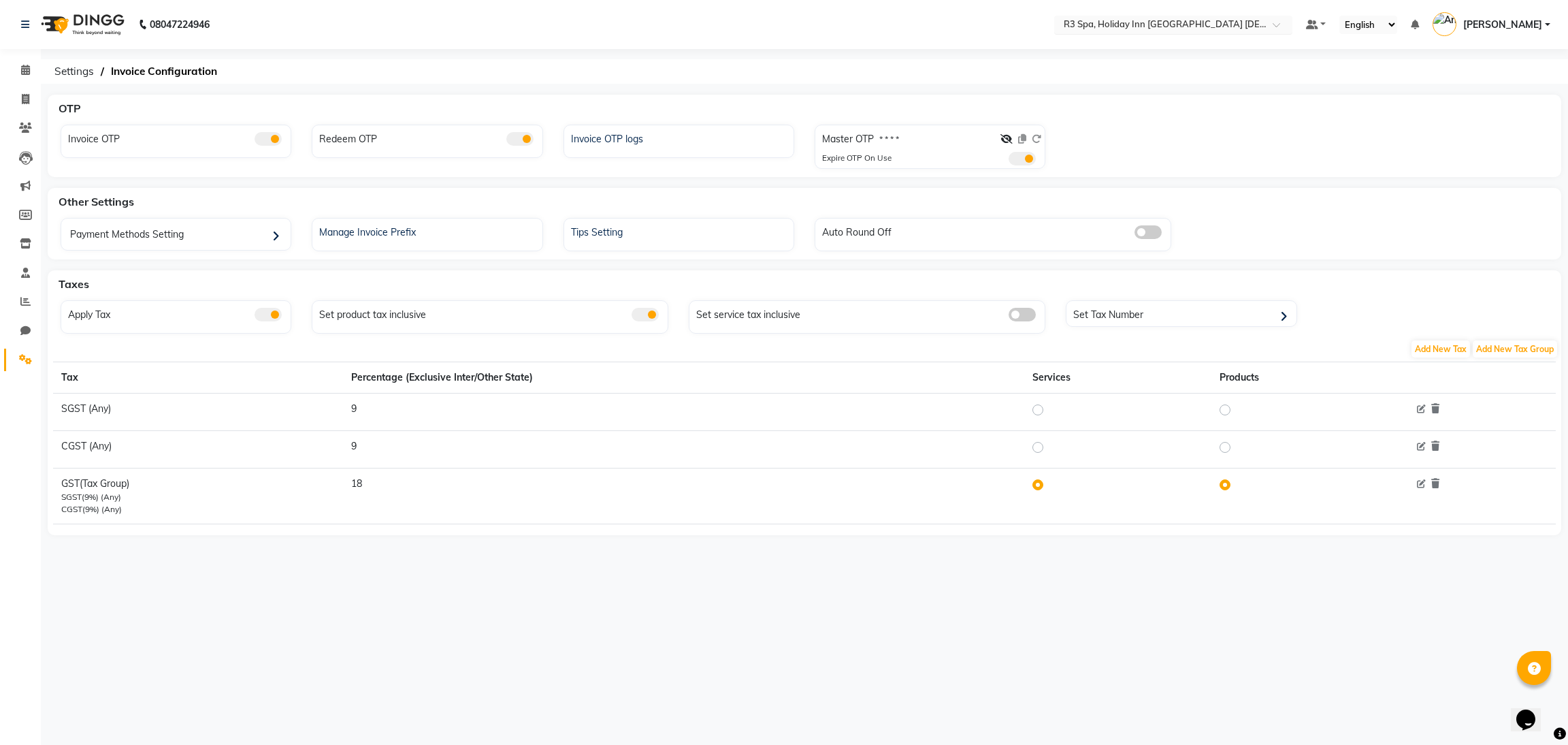
click at [1215, 23] on input "text" at bounding box center [1159, 26] width 197 height 13
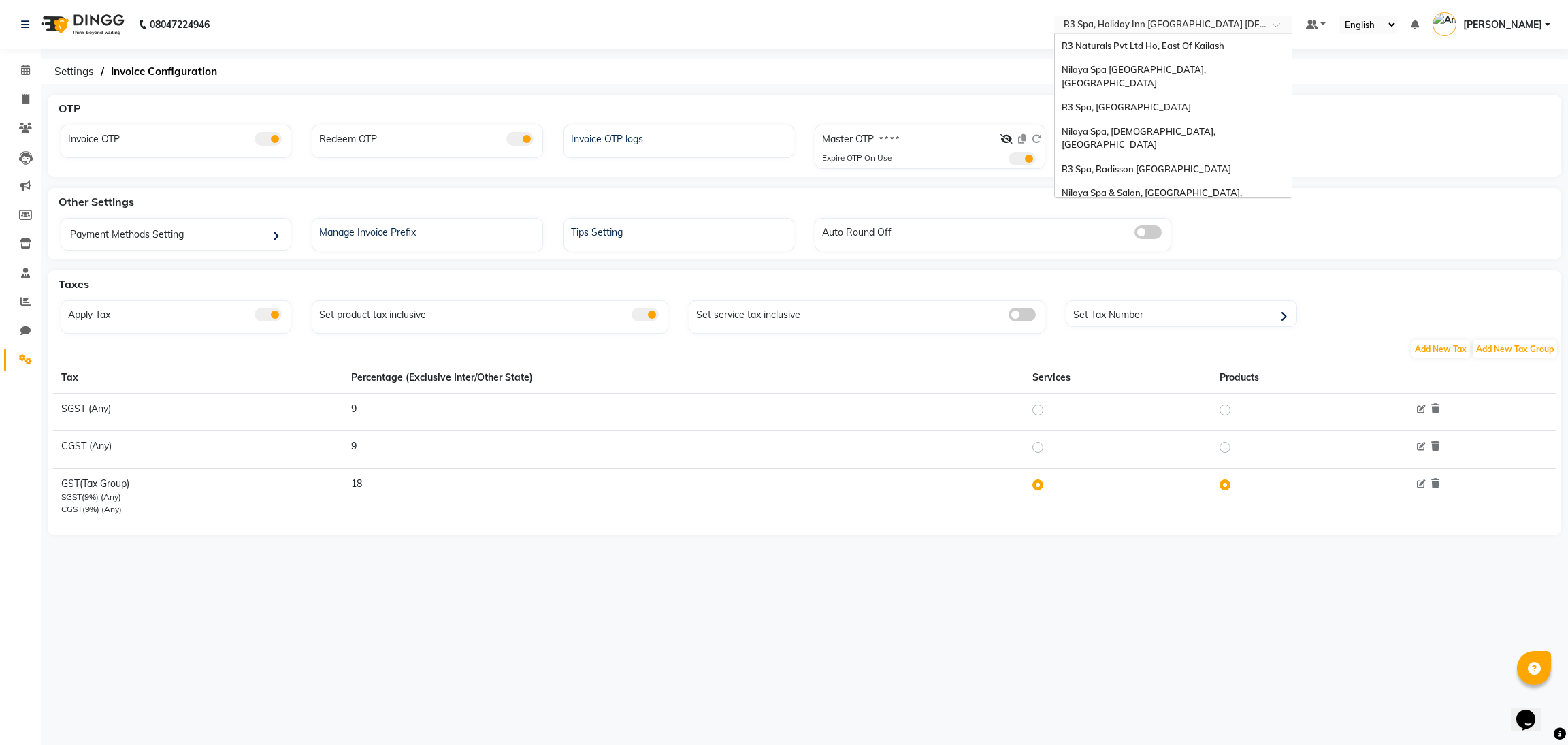
scroll to position [201, 0]
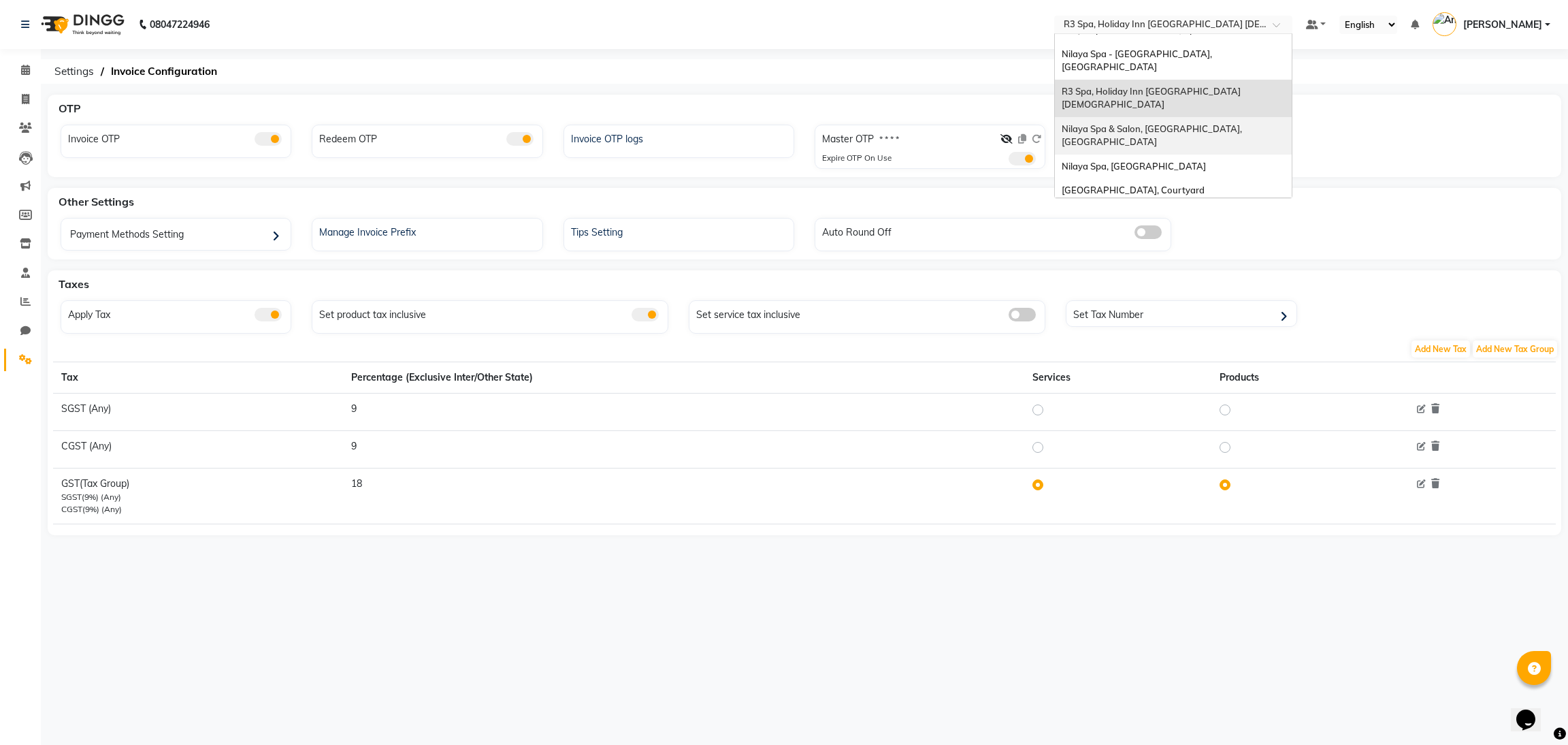
click at [1224, 123] on span "Nilaya Spa & Salon, [GEOGRAPHIC_DATA], [GEOGRAPHIC_DATA]" at bounding box center [1153, 135] width 182 height 24
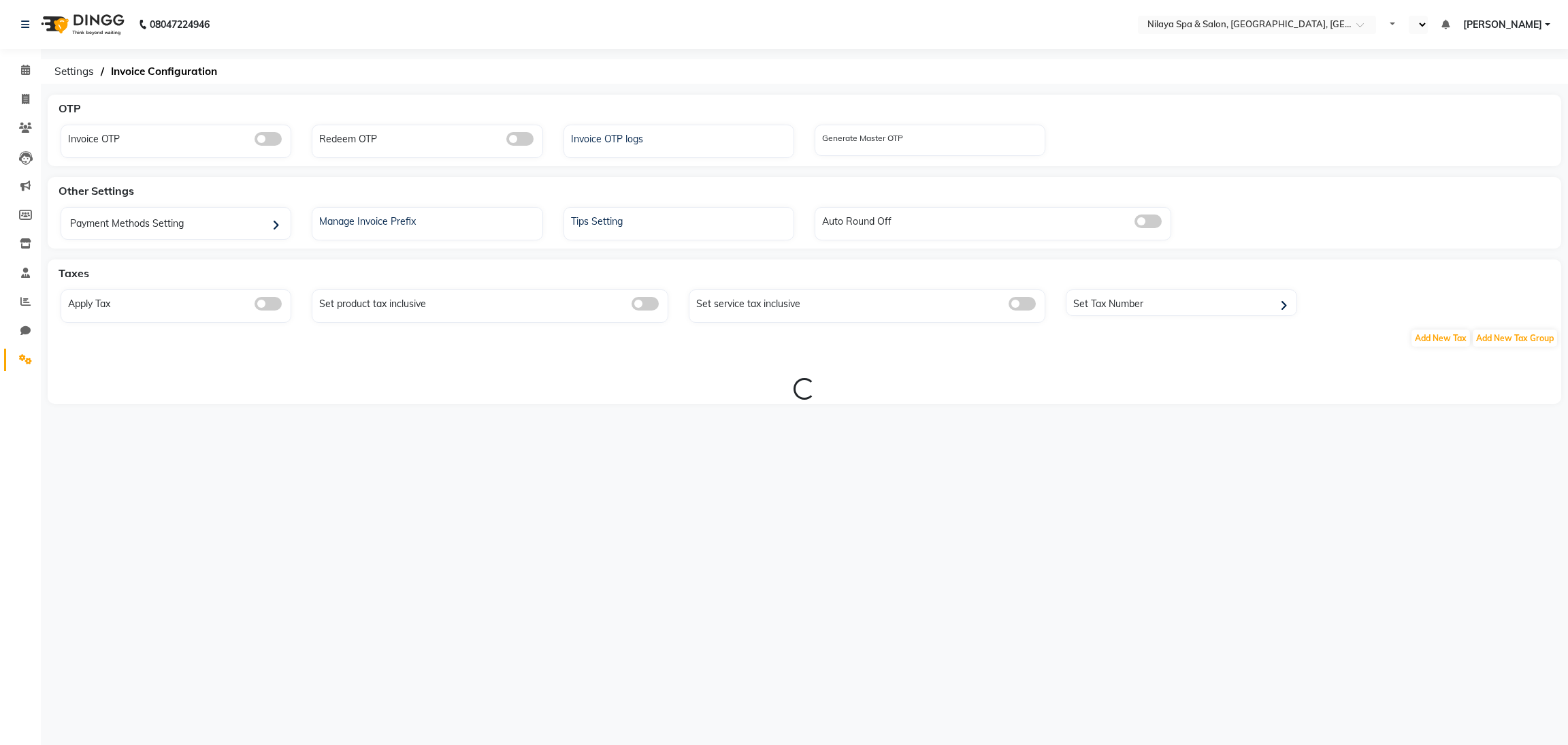
select select "en"
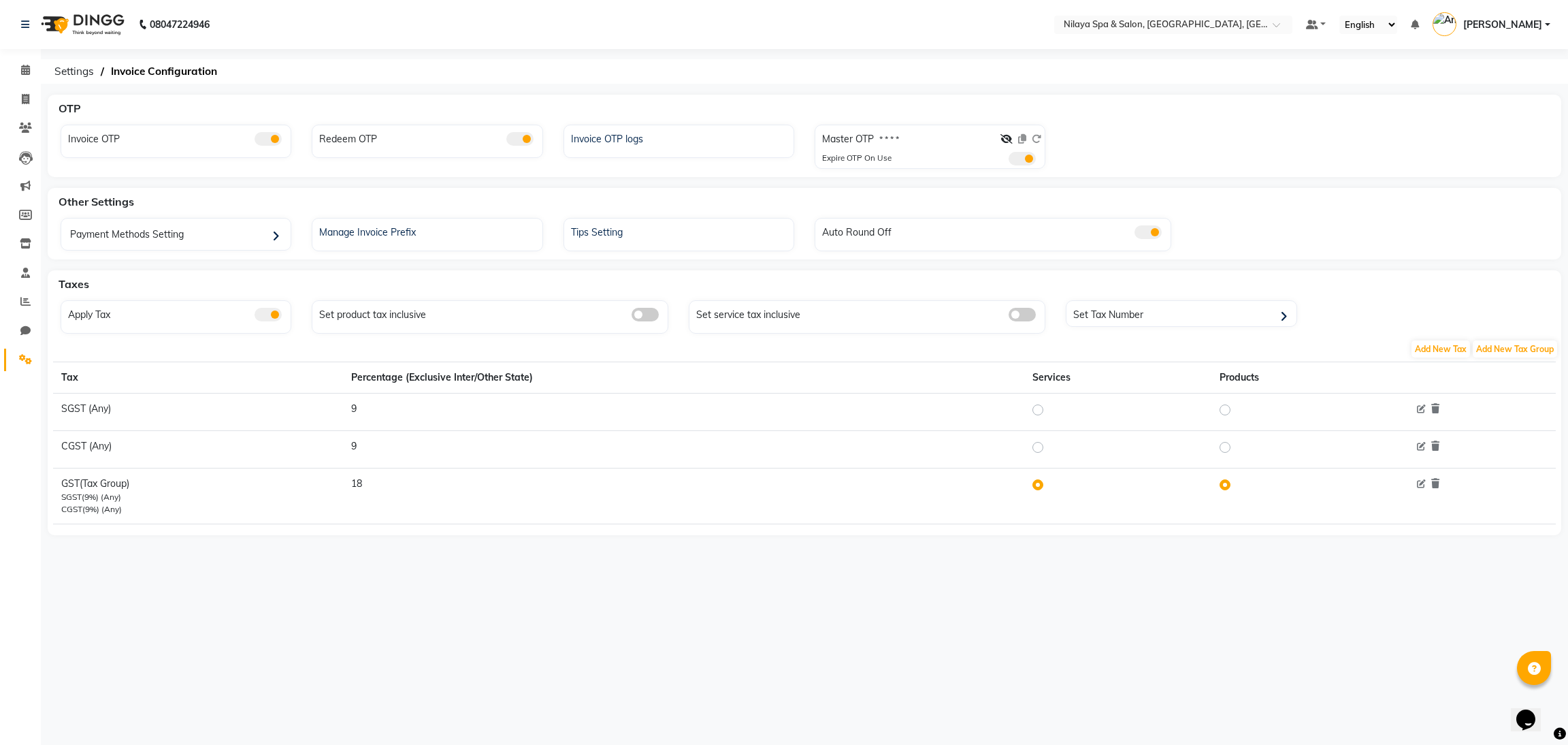
click at [1202, 13] on nav "08047224946 Select Location × Nilaya Spa & Salon, [GEOGRAPHIC_DATA], [GEOGRAPHI…" at bounding box center [784, 24] width 1568 height 49
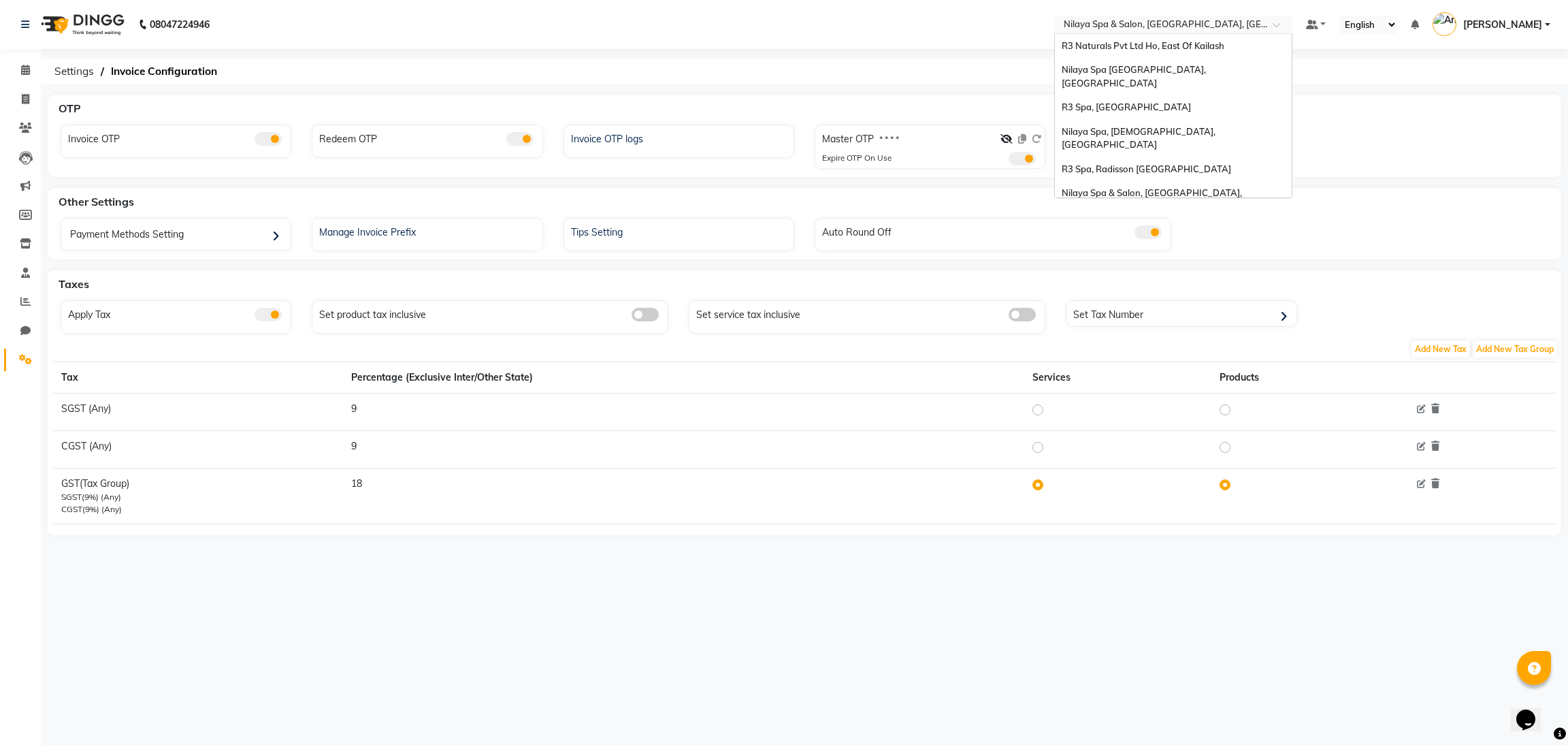
drag, startPoint x: 1229, startPoint y: 24, endPoint x: 1243, endPoint y: 75, distance: 52.9
click at [1232, 24] on input "text" at bounding box center [1159, 26] width 197 height 13
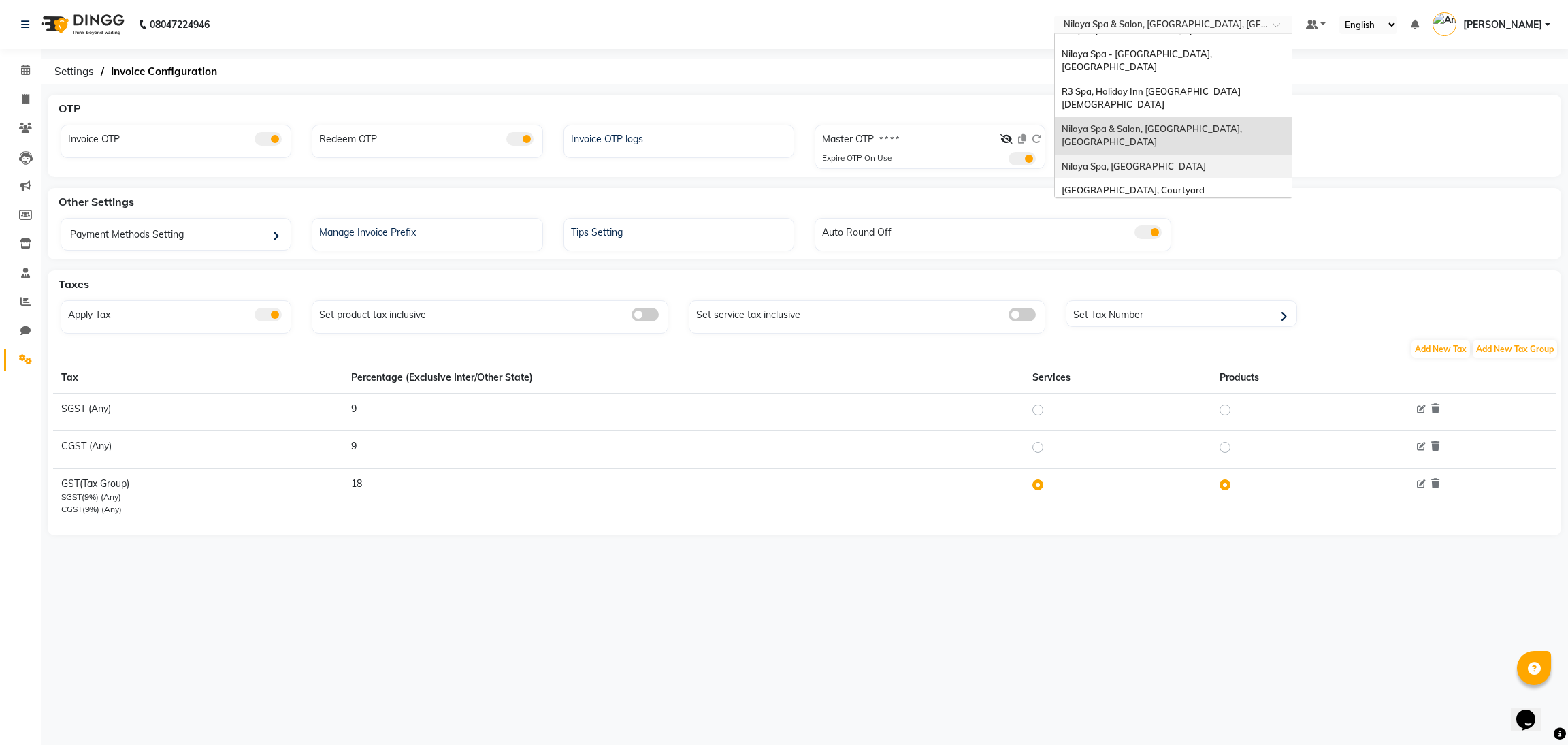
click at [1228, 155] on div "Nilaya Spa, [GEOGRAPHIC_DATA]" at bounding box center [1173, 166] width 237 height 24
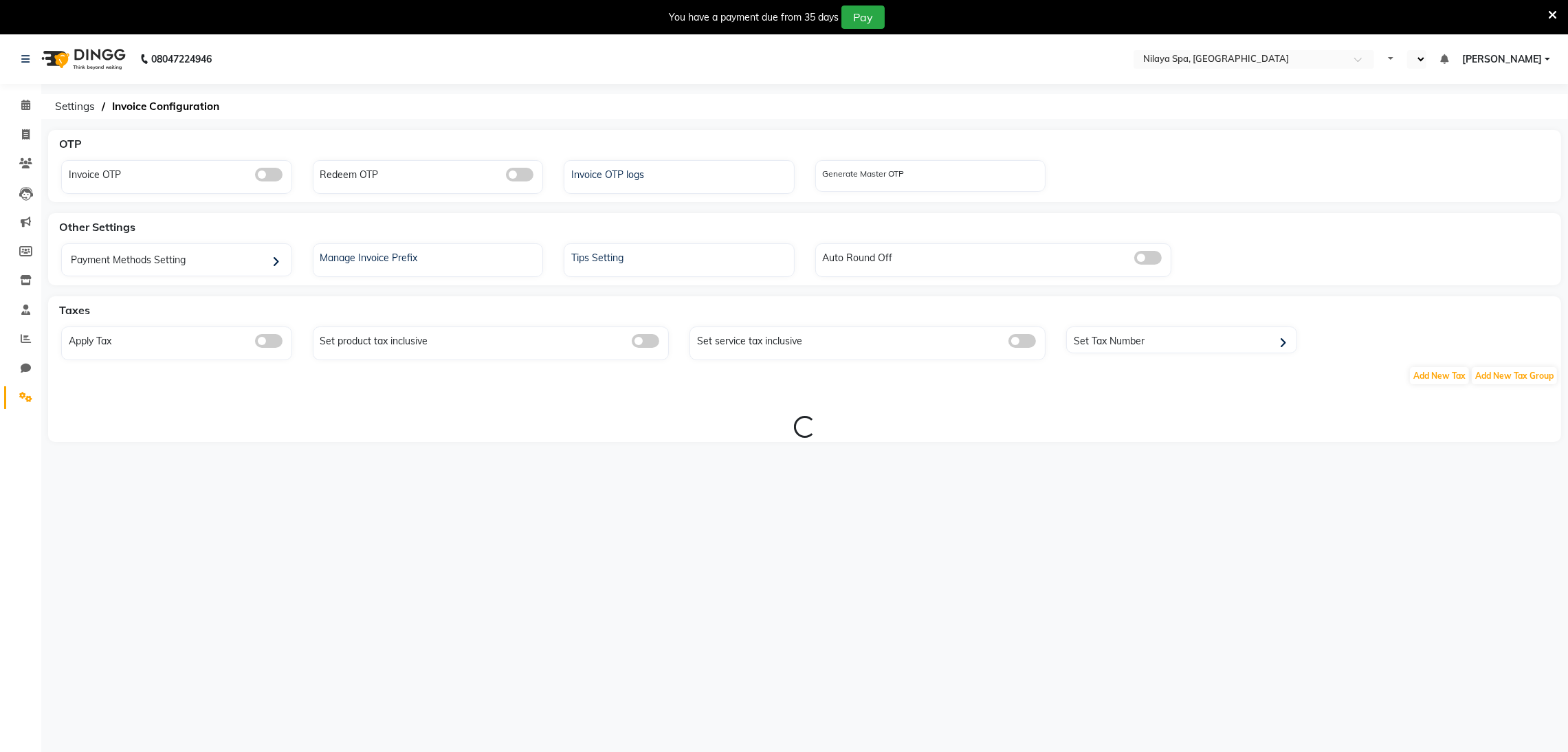
select select "en"
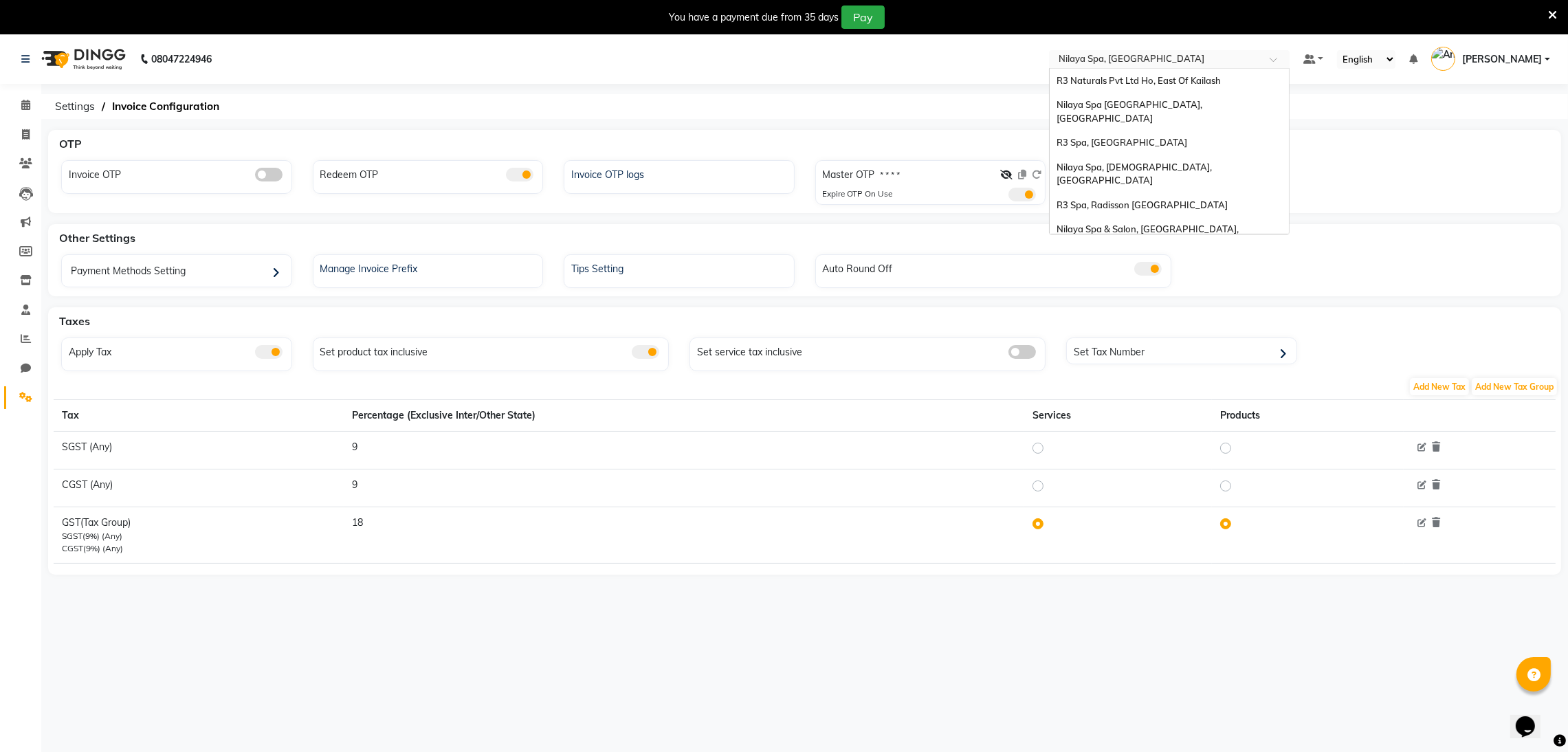
click at [1256, 57] on input "text" at bounding box center [1155, 61] width 199 height 14
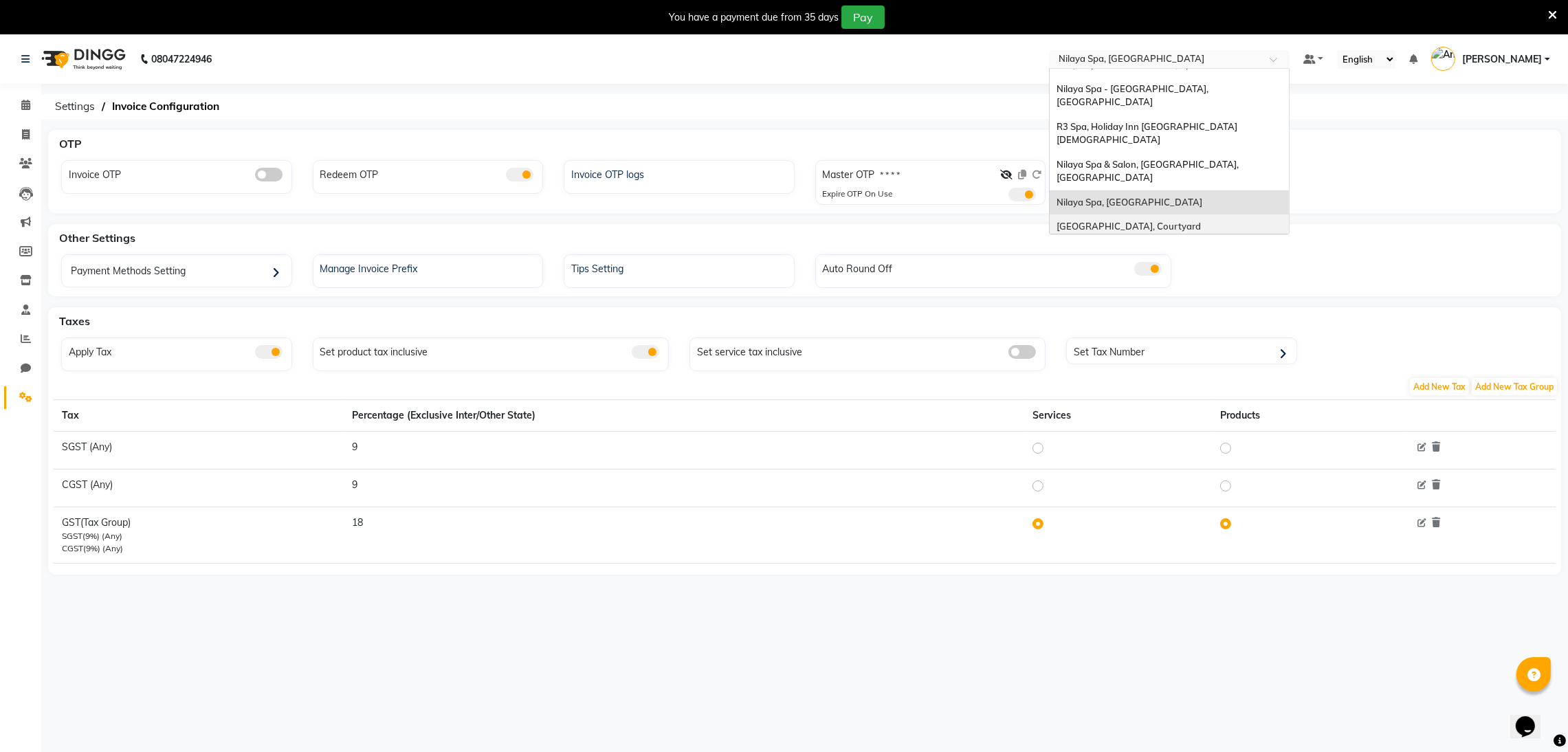
click at [1229, 214] on div "[GEOGRAPHIC_DATA], Courtyard [GEOGRAPHIC_DATA]" at bounding box center [1169, 233] width 239 height 38
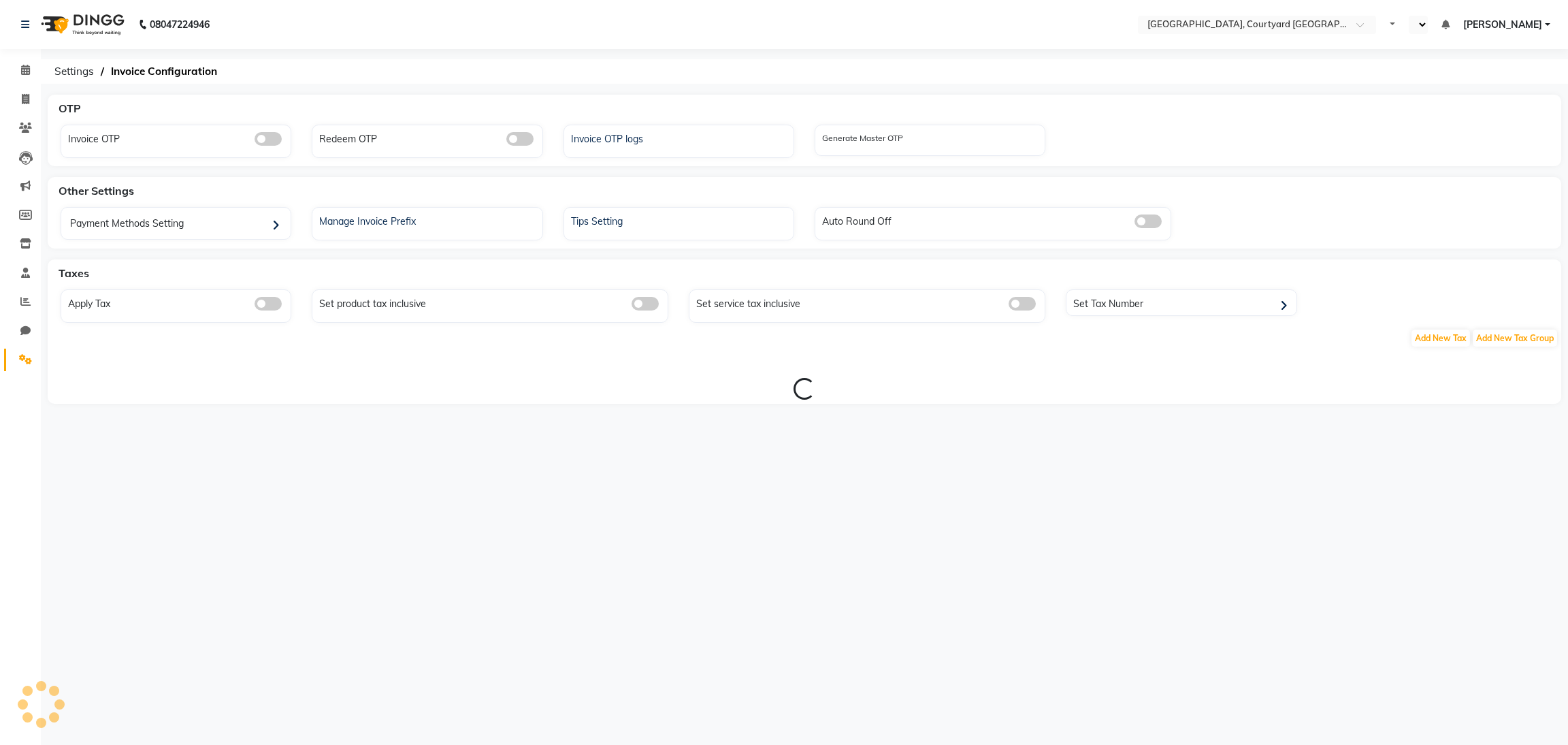
select select "en"
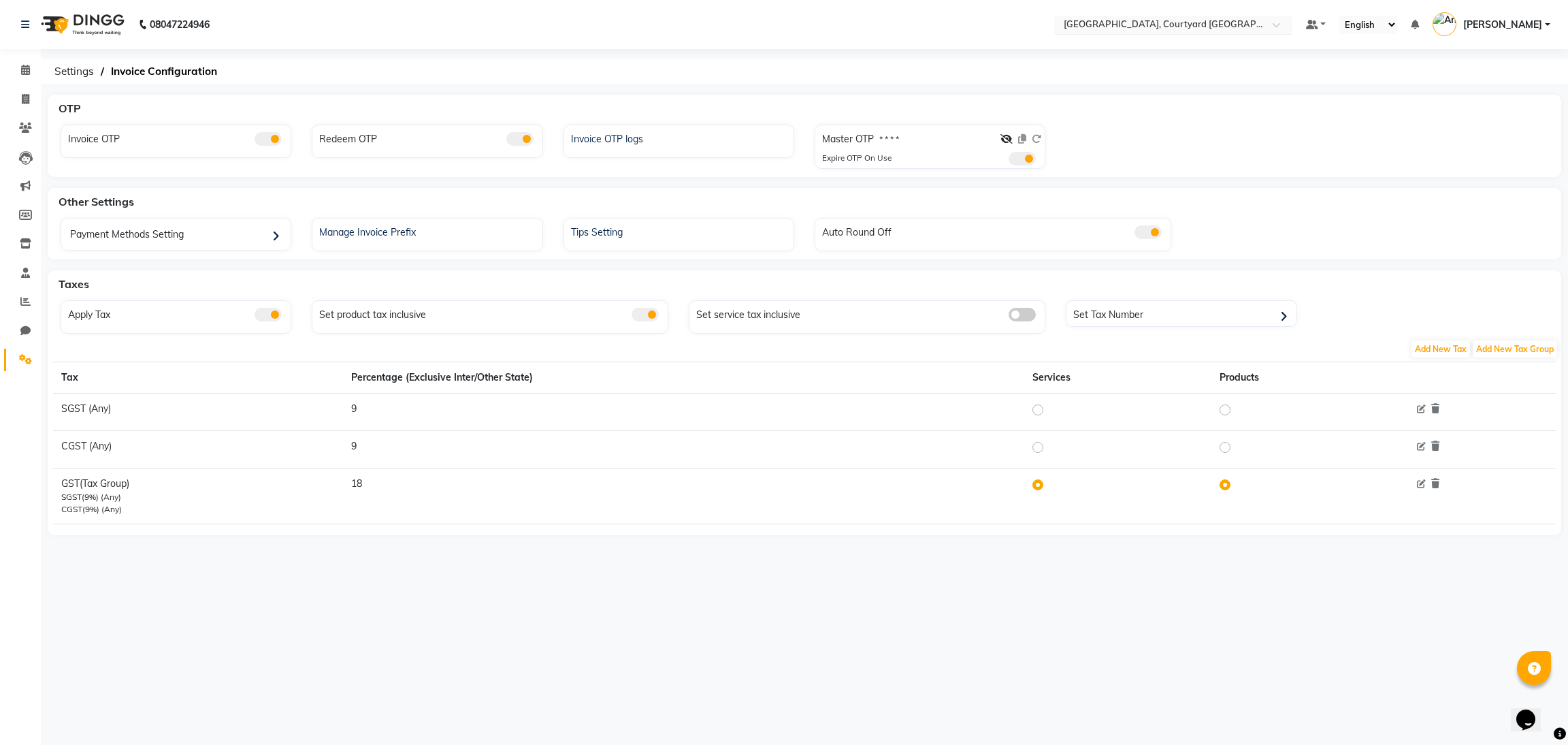
drag, startPoint x: 1177, startPoint y: 8, endPoint x: 1189, endPoint y: 31, distance: 25.9
click at [1178, 8] on nav "08047224946 Select Location × [GEOGRAPHIC_DATA], Courtyard [GEOGRAPHIC_DATA] De…" at bounding box center [784, 24] width 1568 height 49
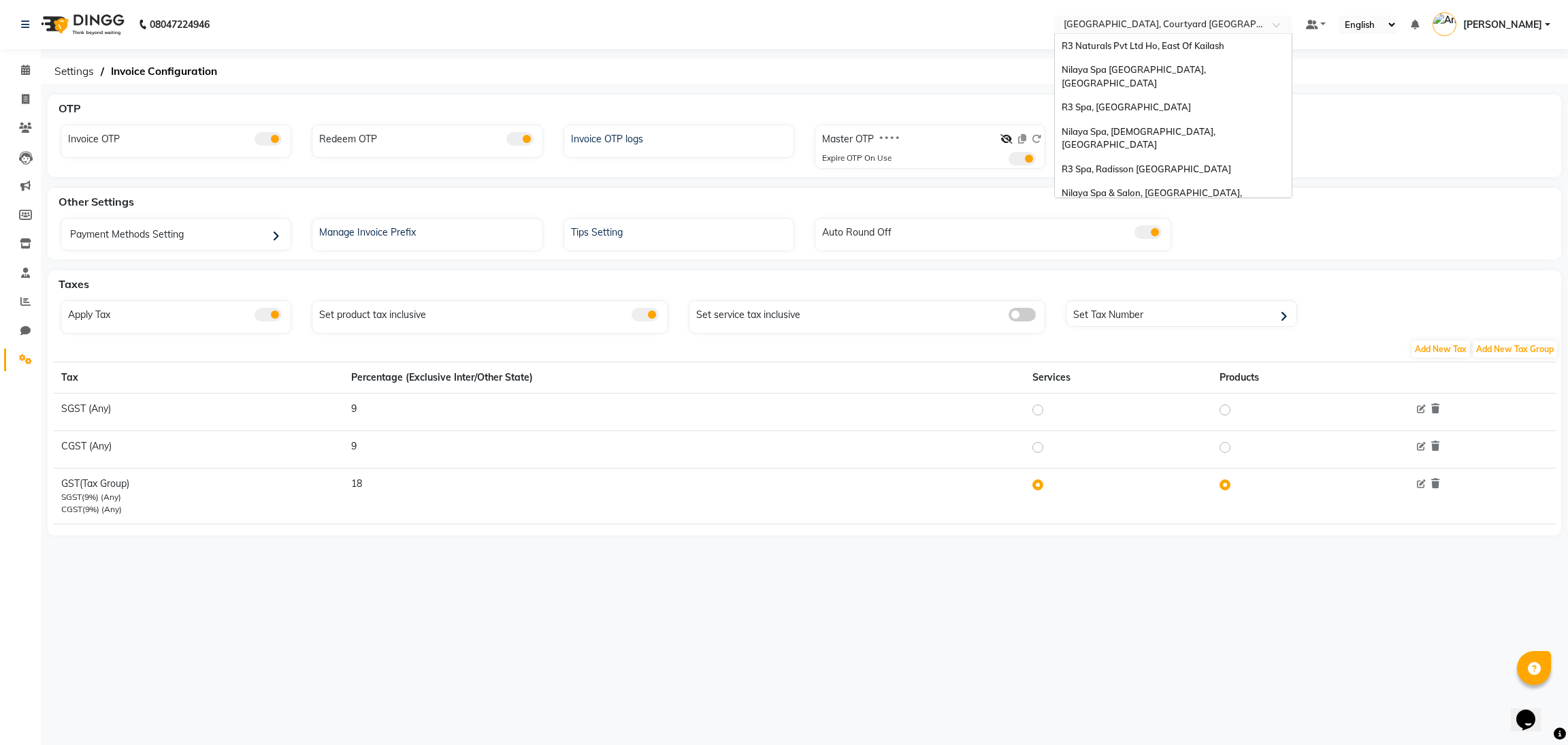
click at [1189, 31] on input "text" at bounding box center [1159, 26] width 197 height 13
click at [1228, 222] on span "Nilaya Spa & Salon, Doubletree By [PERSON_NAME]" at bounding box center [1170, 227] width 218 height 11
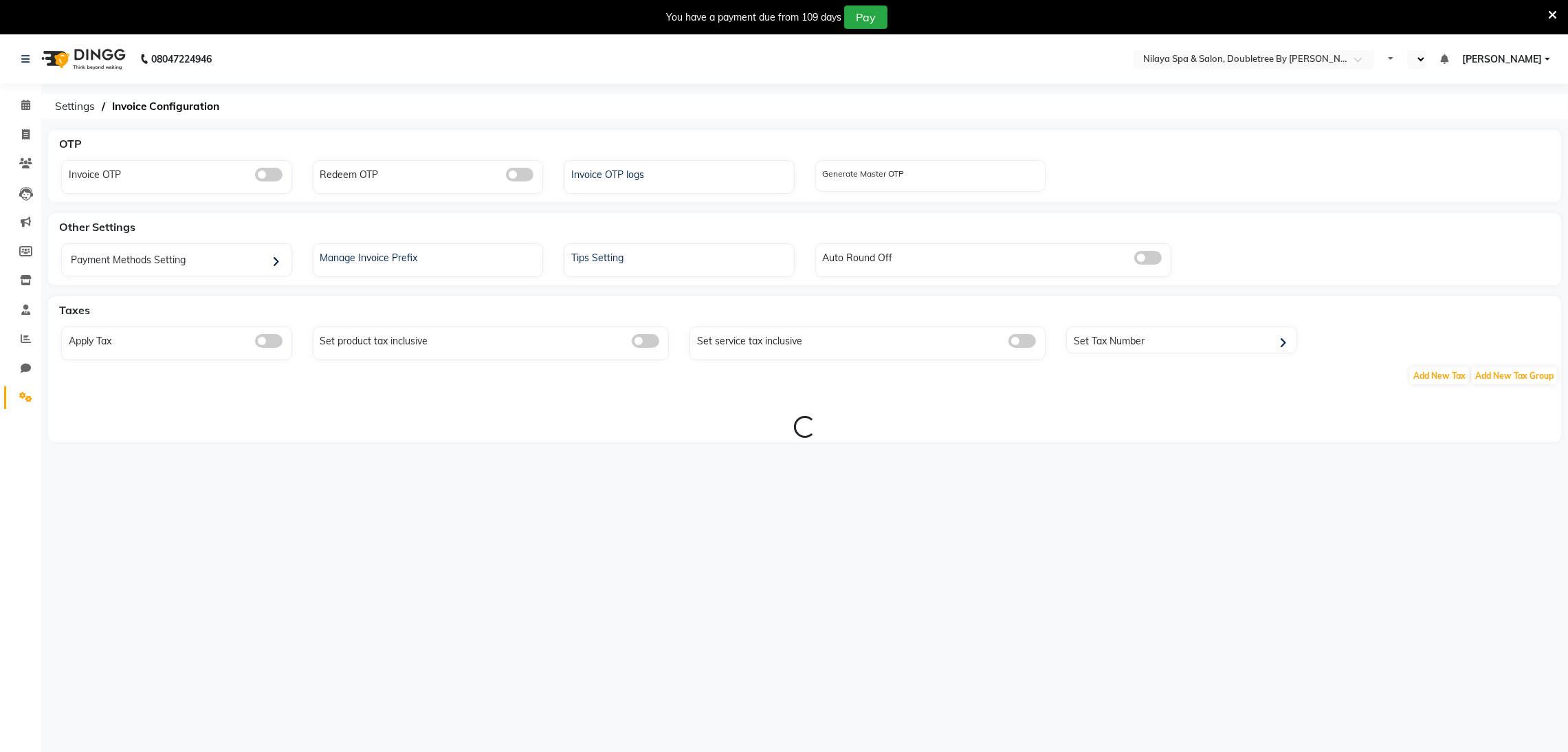
select select "en"
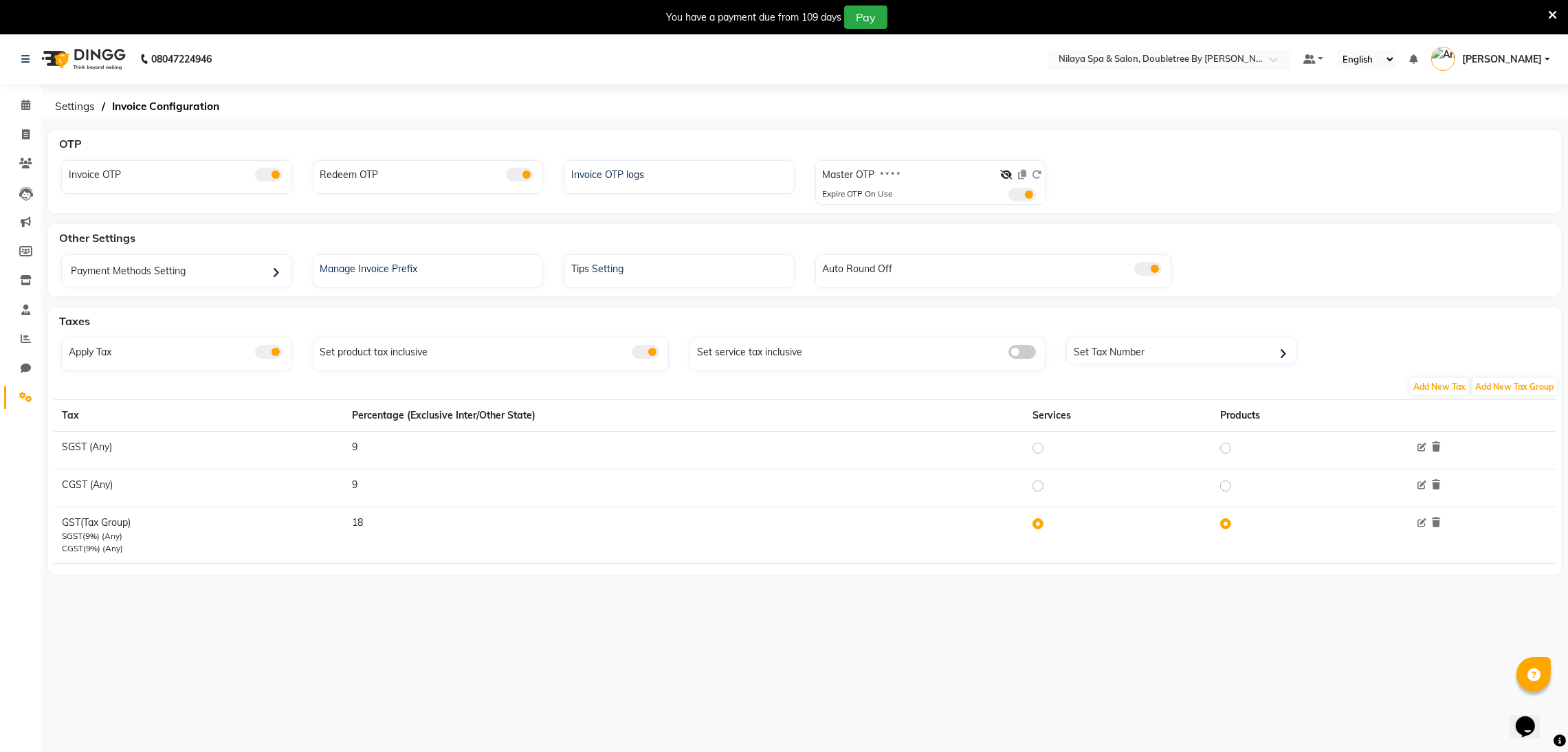
click at [1251, 50] on div "Select Location × Nilaya Spa & Salon, Doubletree By [PERSON_NAME]" at bounding box center [1169, 59] width 241 height 19
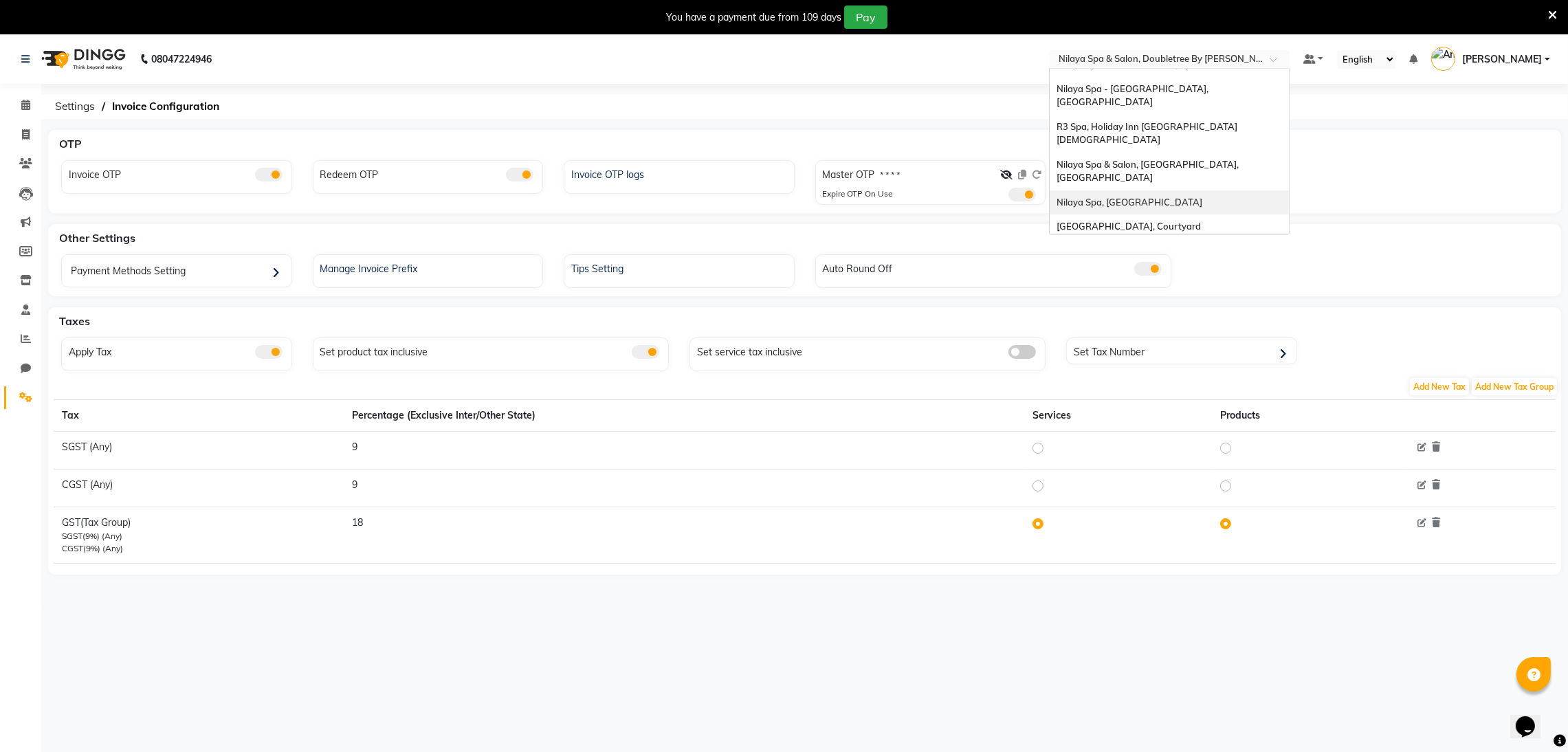
scroll to position [35, 0]
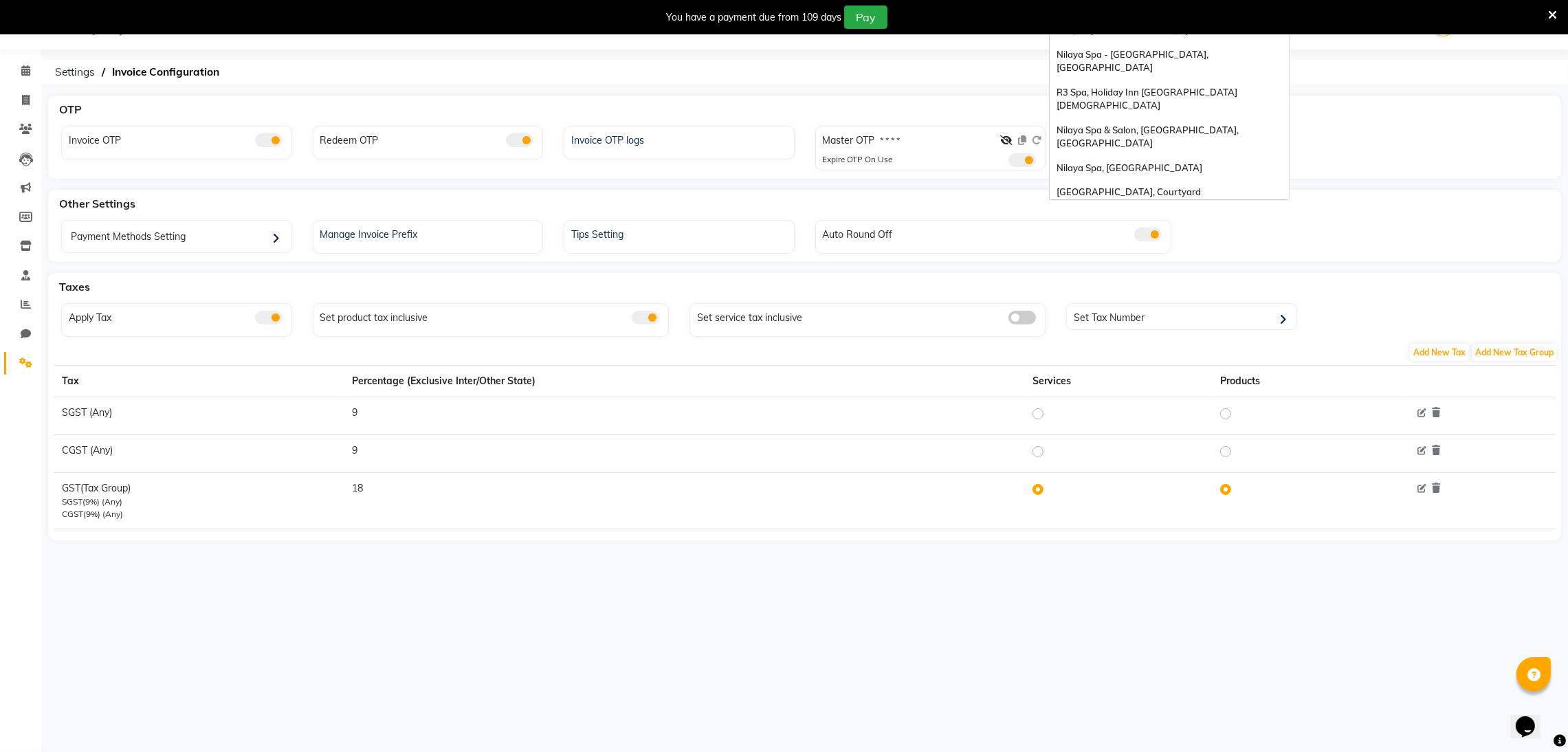
click at [1234, 249] on span "R3 Spa, [PERSON_NAME][GEOGRAPHIC_DATA]" at bounding box center [1158, 254] width 205 height 11
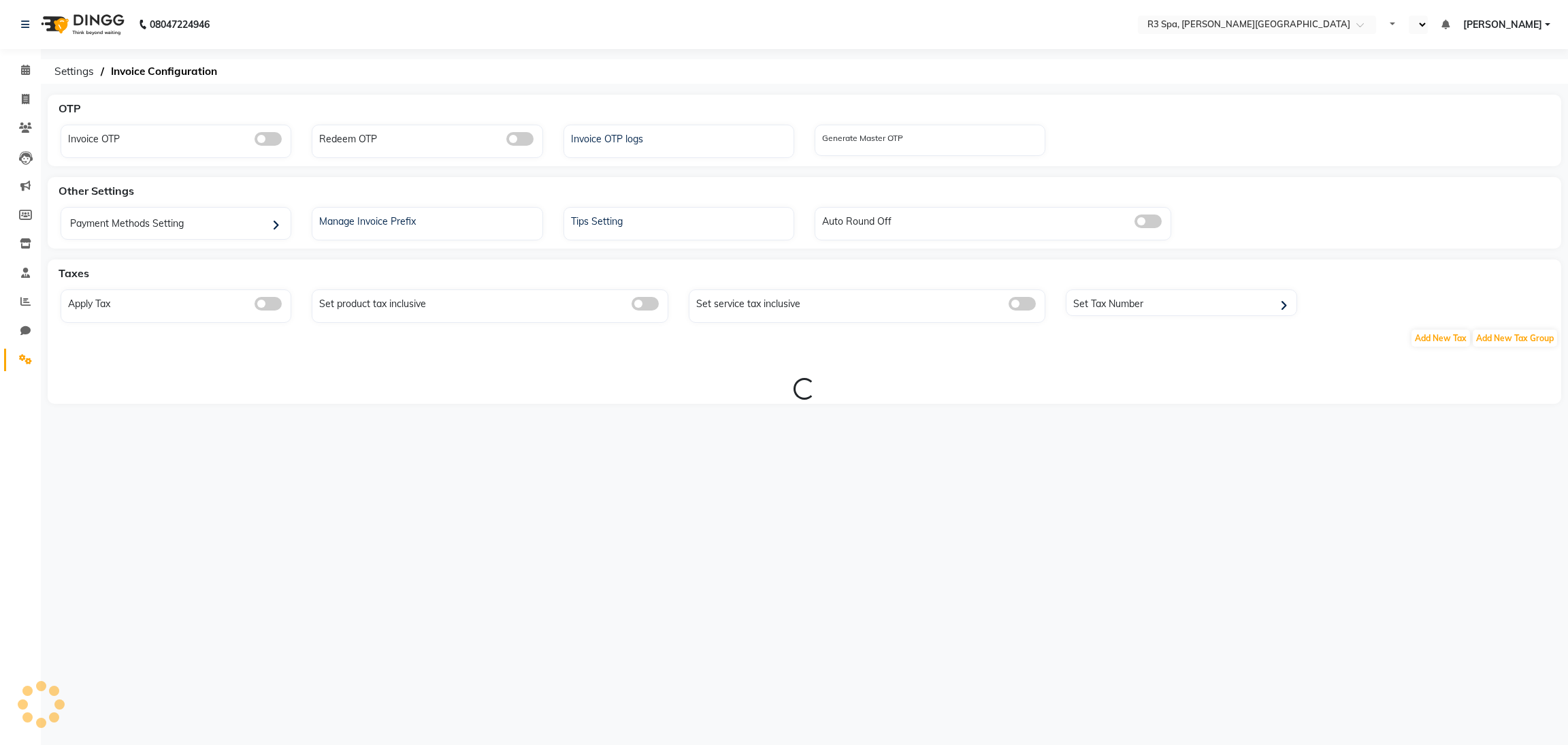
select select "en"
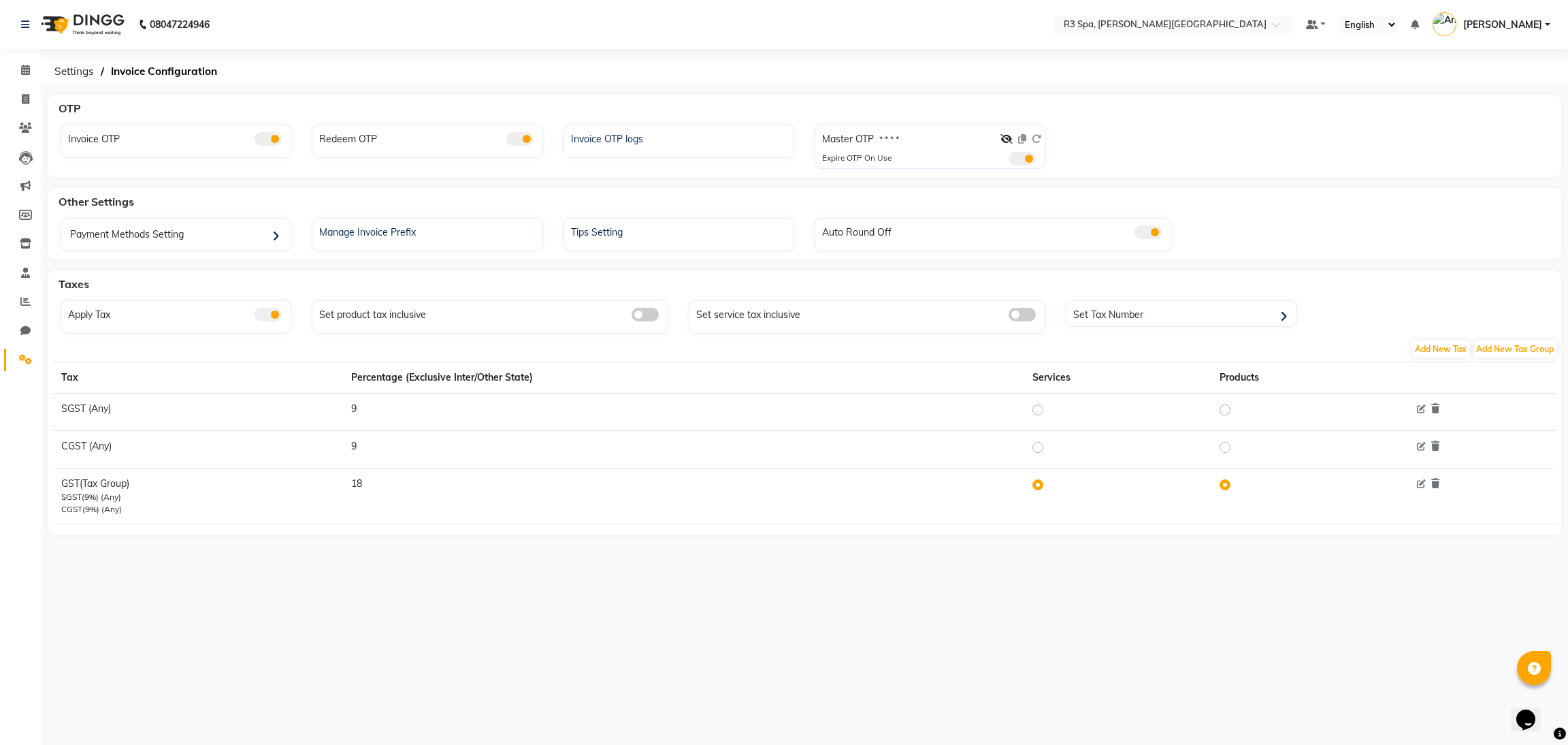
click at [0, 69] on li "Calendar" at bounding box center [20, 70] width 41 height 29
click at [8, 69] on link "Calendar" at bounding box center [20, 70] width 33 height 23
